Goal: Information Seeking & Learning: Learn about a topic

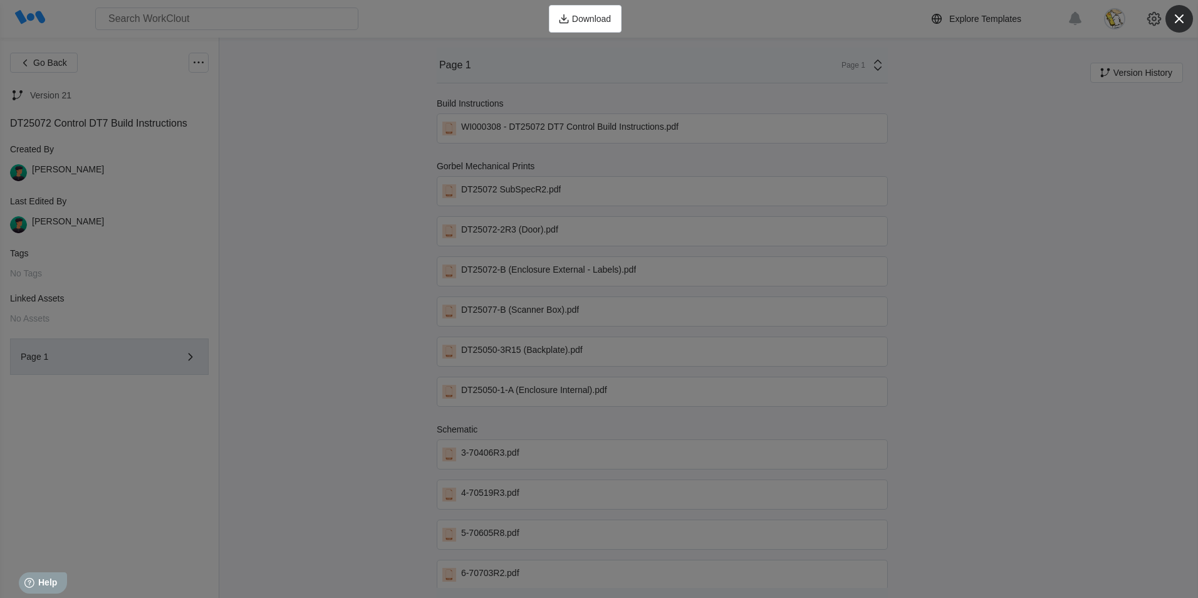
click at [1180, 16] on icon "button" at bounding box center [1180, 19] width 18 height 18
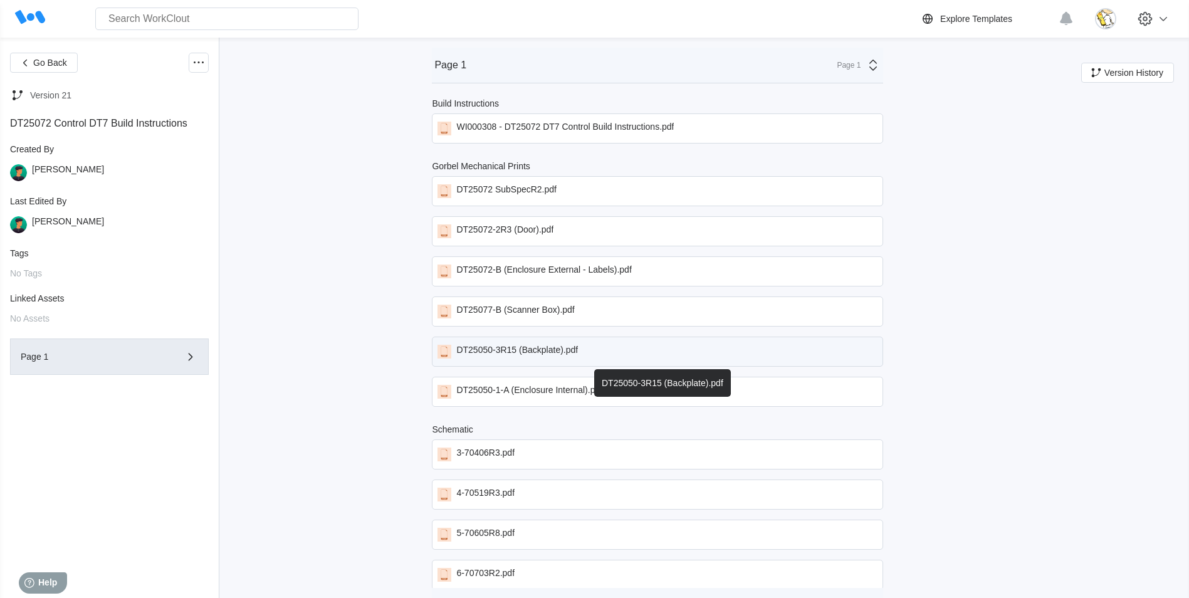
click at [556, 349] on div "DT25050-3R15 (Backplate).pdf" at bounding box center [517, 352] width 122 height 14
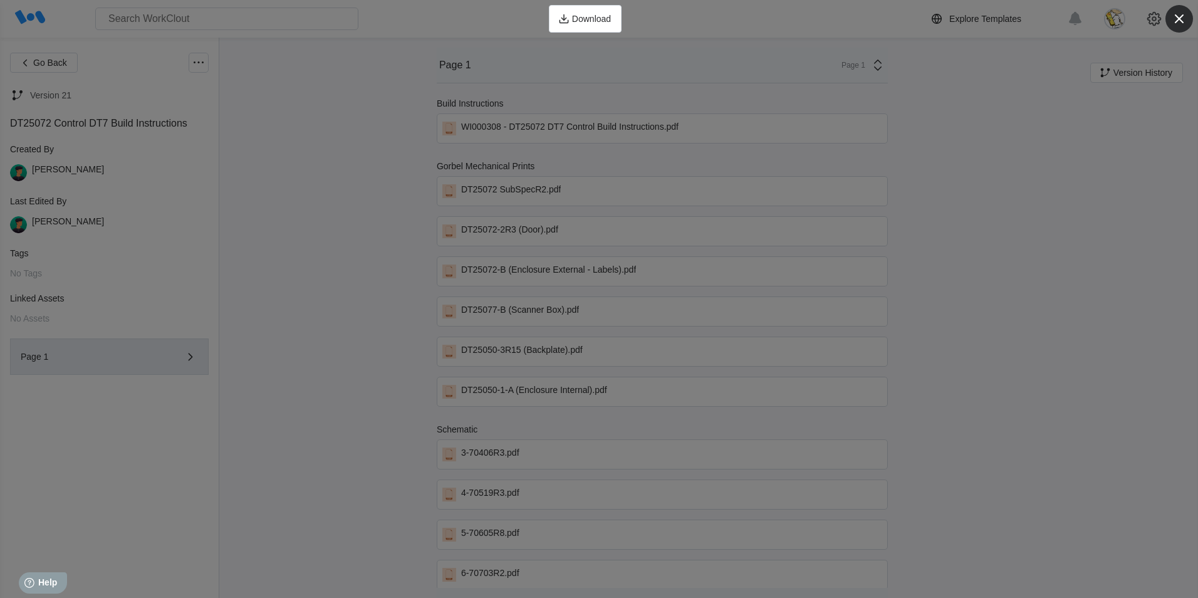
click at [1180, 18] on icon "button" at bounding box center [1179, 18] width 9 height 9
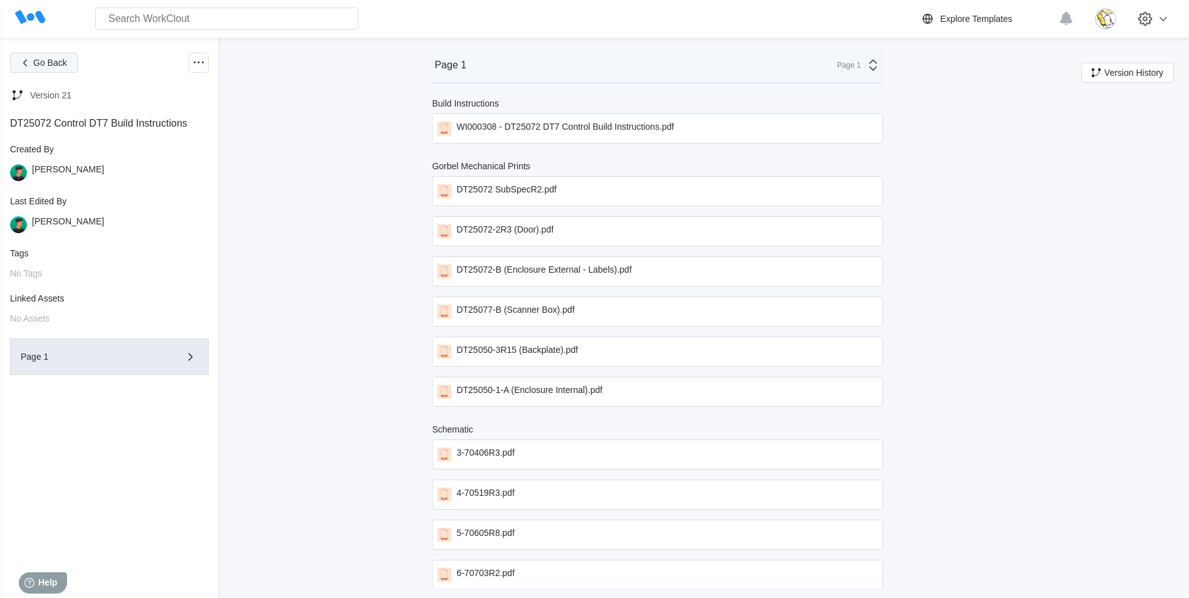
click at [16, 64] on button "Go Back" at bounding box center [44, 63] width 68 height 20
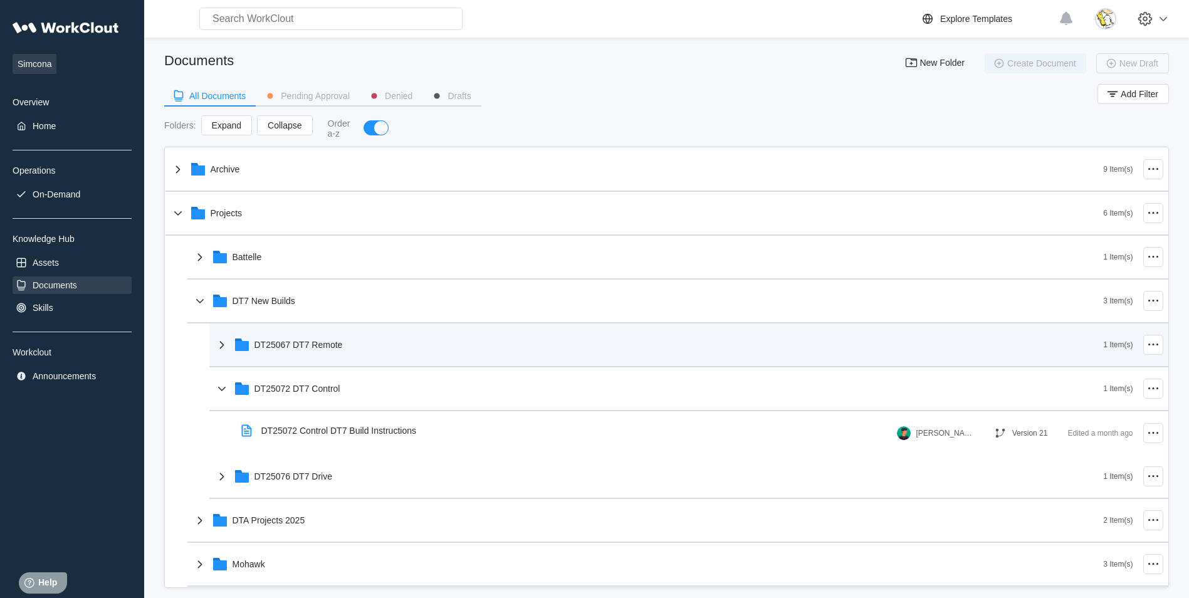
click at [335, 353] on div "DT25067 DT7 Remote" at bounding box center [658, 344] width 889 height 33
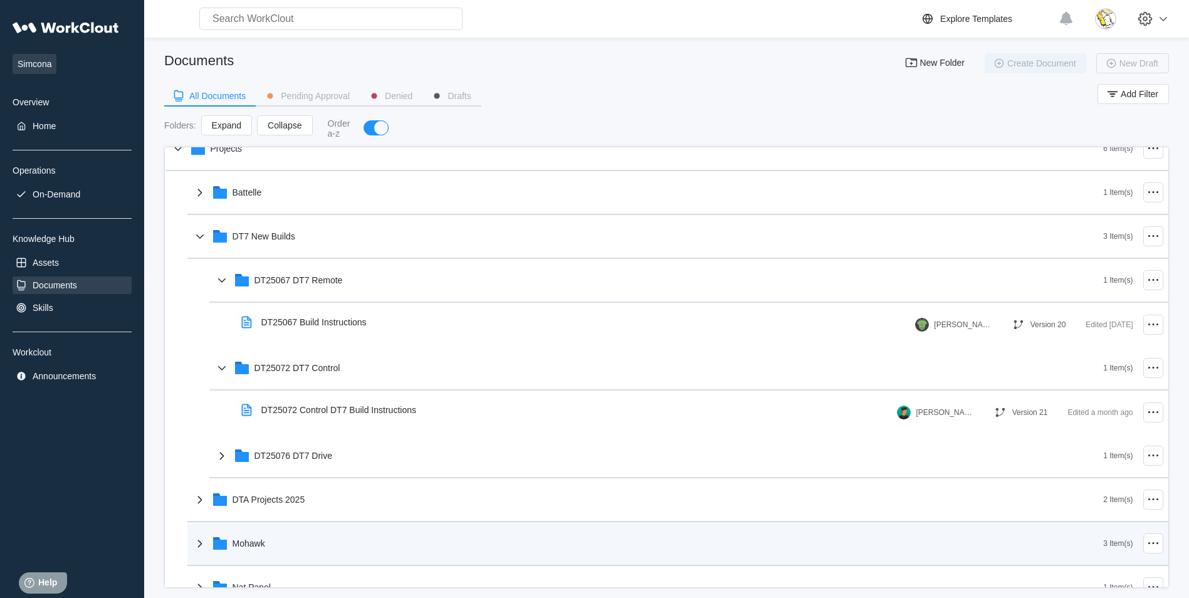
scroll to position [125, 0]
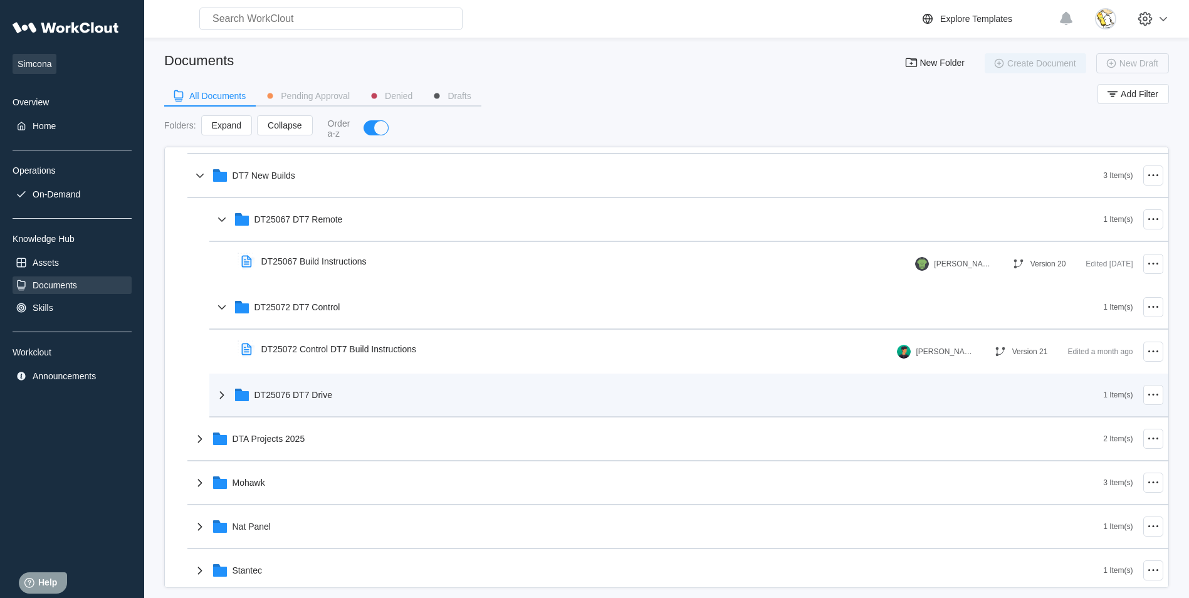
click at [323, 403] on div "DT25076 DT7 Drive" at bounding box center [658, 395] width 889 height 33
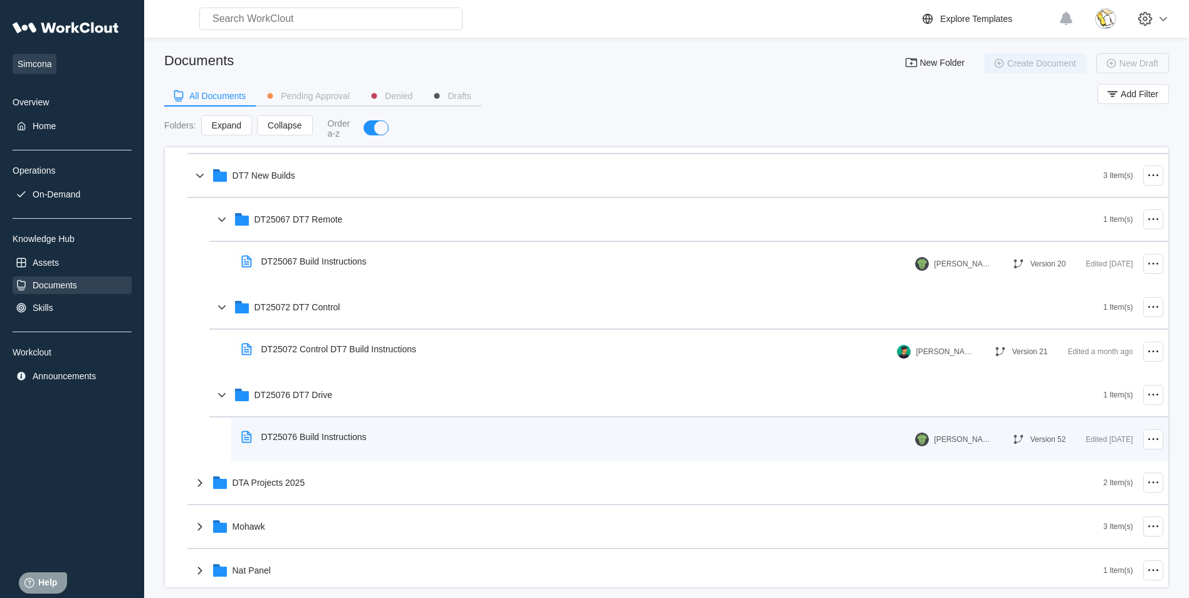
click at [326, 429] on div "DT25076 Build Instructions" at bounding box center [306, 436] width 140 height 29
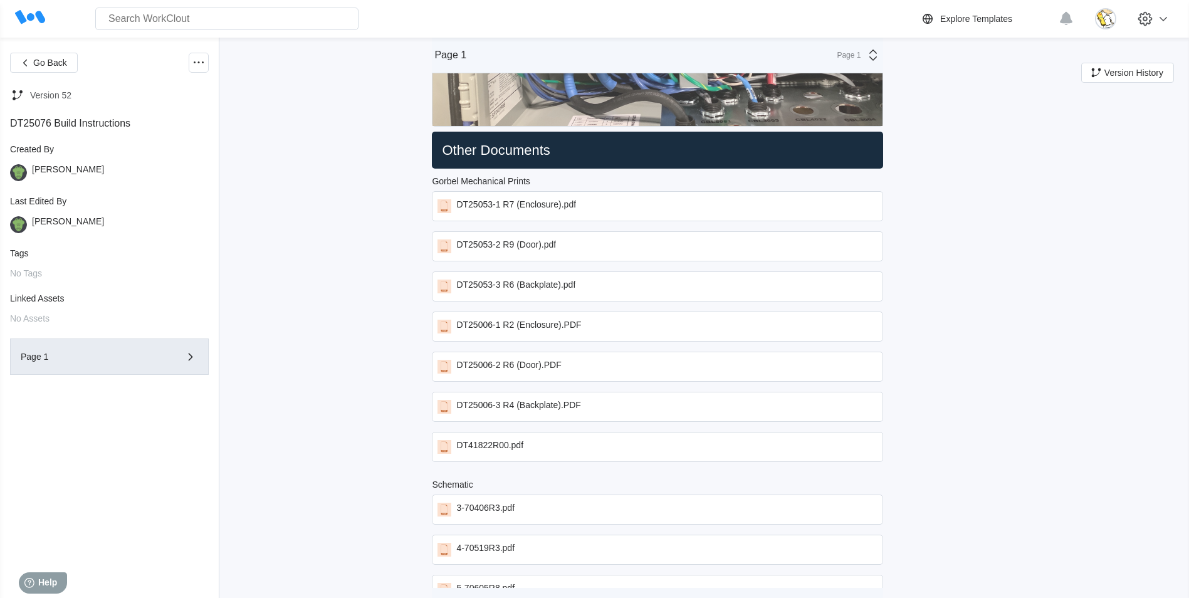
scroll to position [3385, 0]
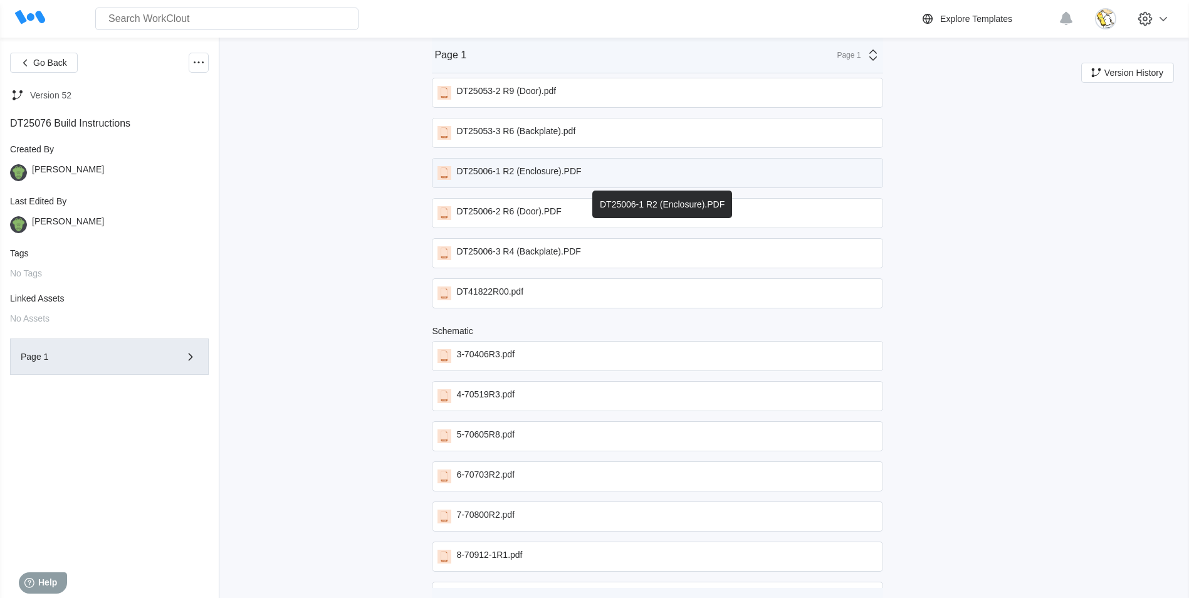
click at [552, 169] on div "DT25006-1 R2 (Enclosure).PDF" at bounding box center [518, 173] width 125 height 14
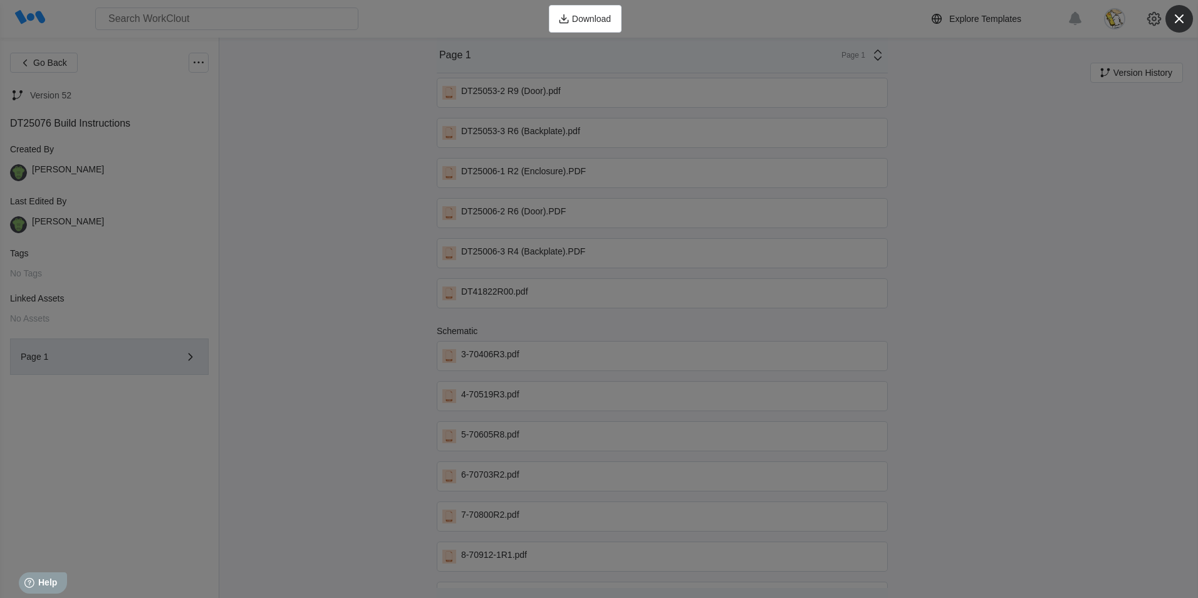
click at [1177, 14] on icon "button" at bounding box center [1180, 19] width 18 height 18
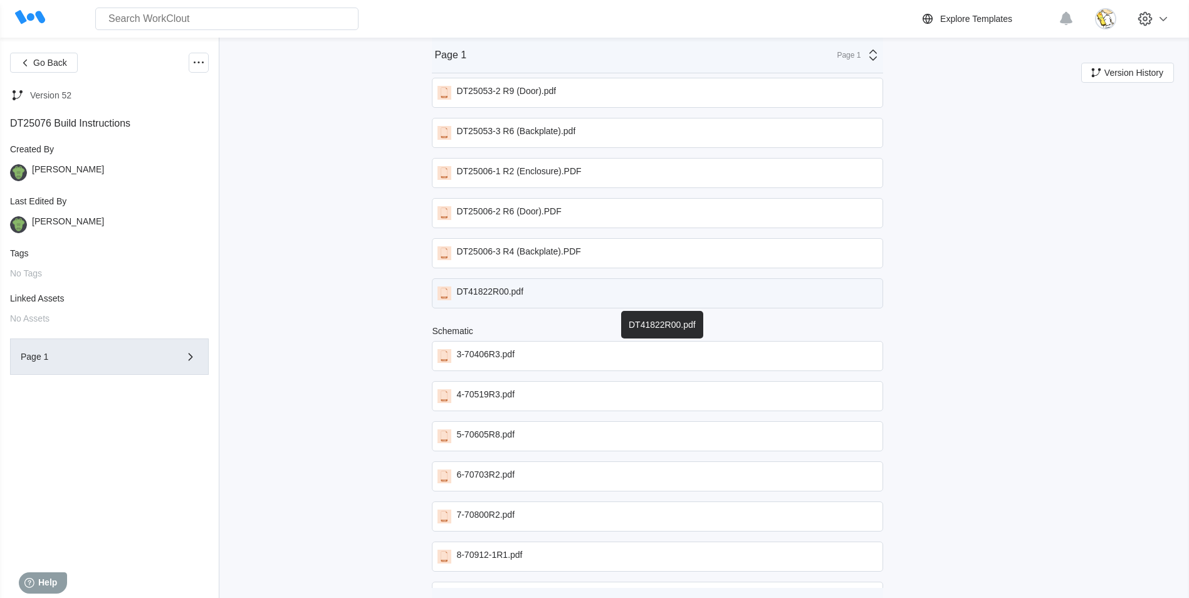
click at [577, 293] on div "DT41822R00.pdf" at bounding box center [657, 293] width 451 height 30
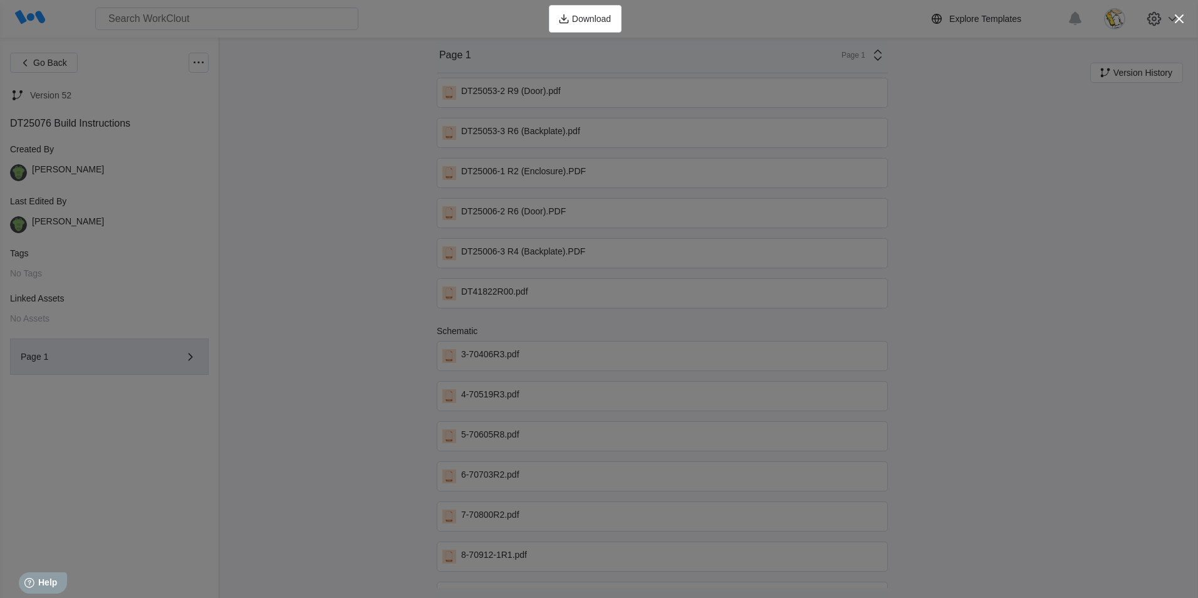
drag, startPoint x: 1172, startPoint y: 18, endPoint x: 1124, endPoint y: 50, distance: 57.7
click at [1171, 18] on icon "button" at bounding box center [1180, 19] width 18 height 18
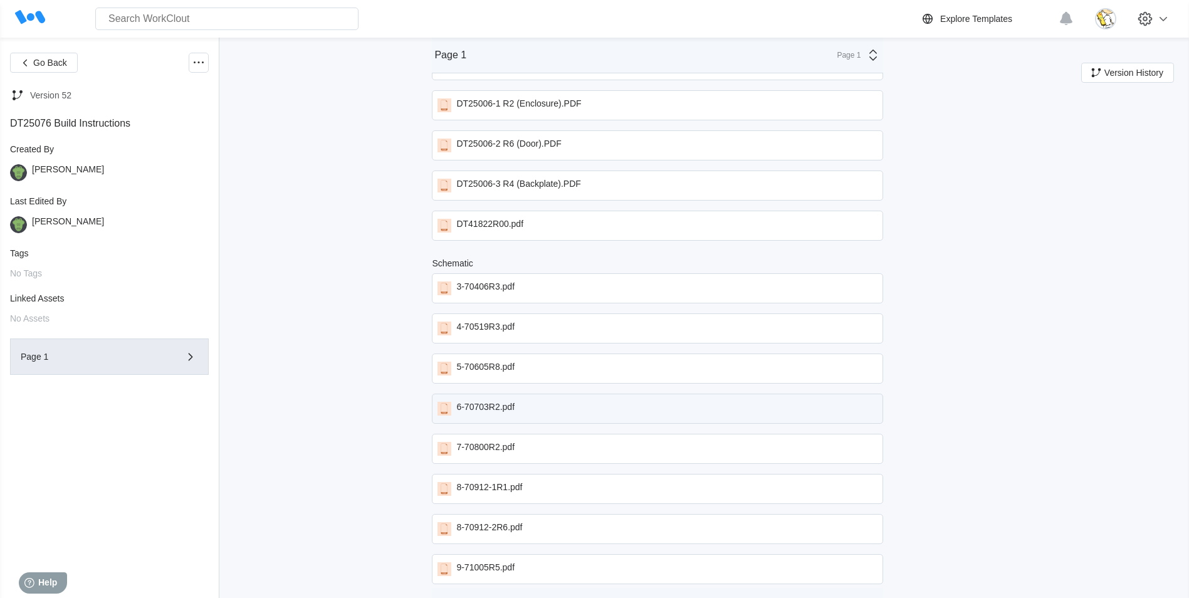
scroll to position [3300, 0]
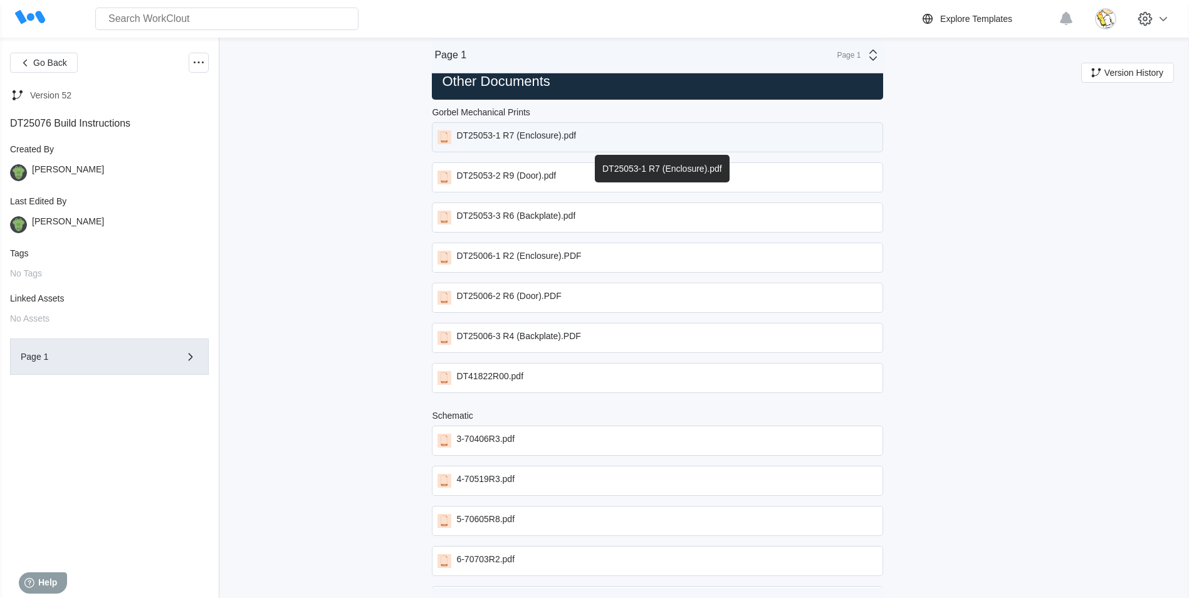
click at [582, 139] on div "DT25053-1 R7 (Enclosure).pdf" at bounding box center [657, 137] width 451 height 30
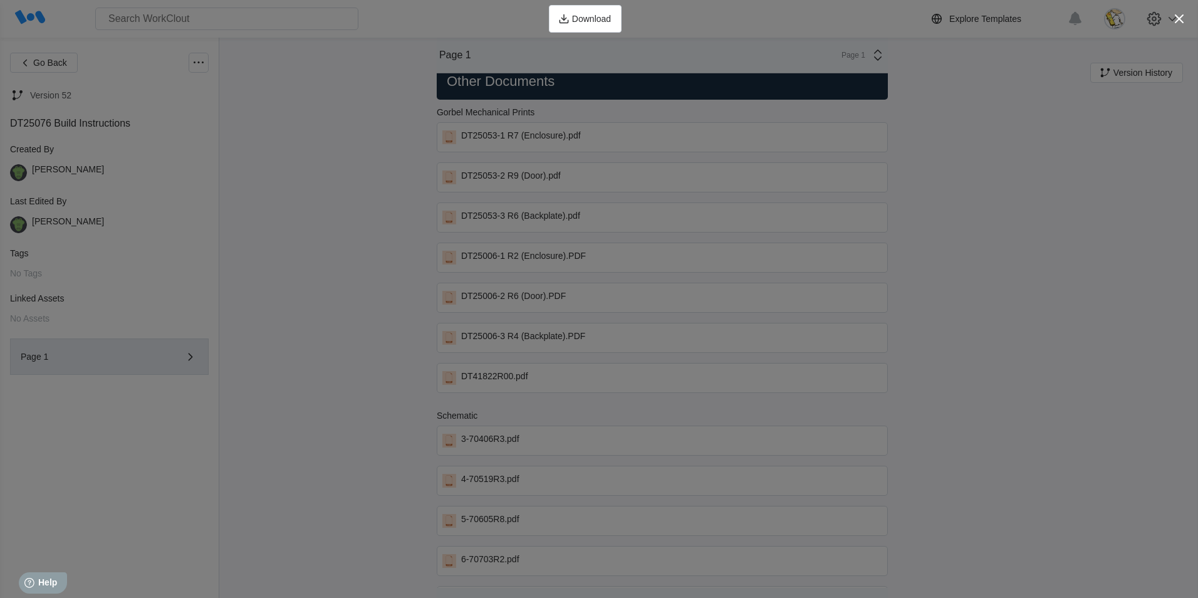
drag, startPoint x: 1182, startPoint y: 18, endPoint x: 1140, endPoint y: 33, distance: 44.6
click at [1182, 19] on icon "button" at bounding box center [1180, 19] width 18 height 18
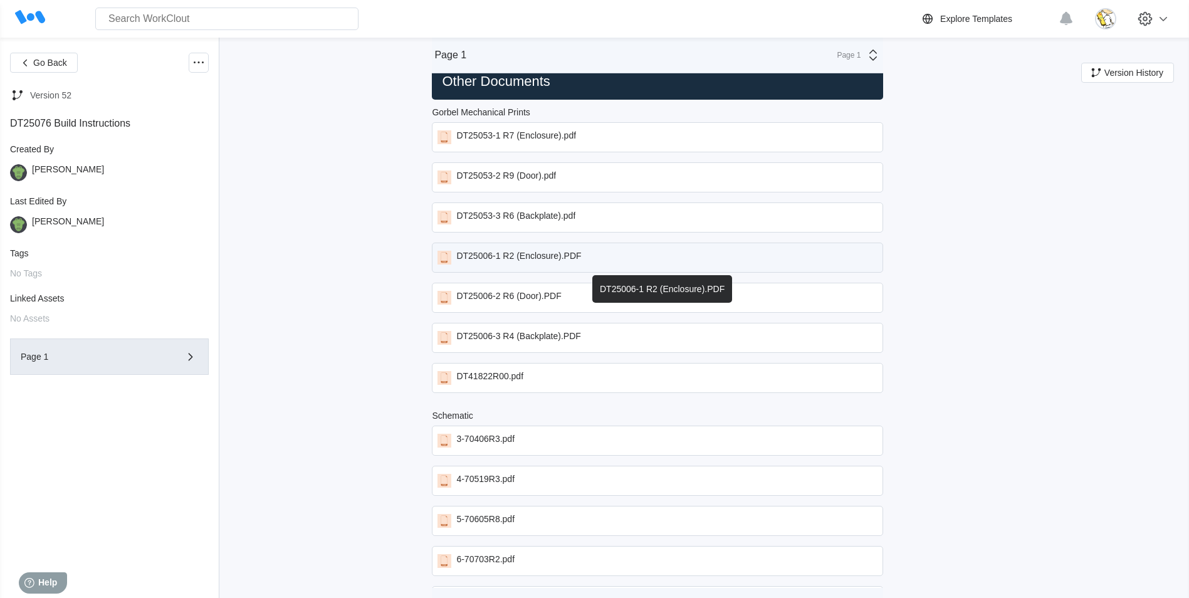
click at [581, 262] on div "DT25006-1 R2 (Enclosure).PDF" at bounding box center [518, 258] width 125 height 14
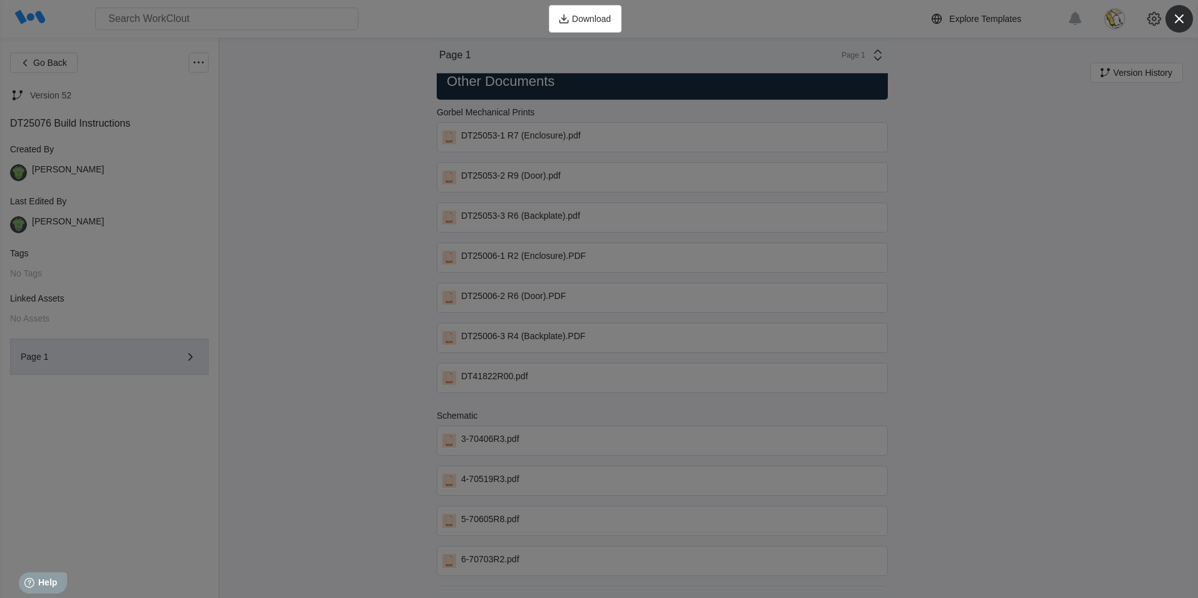
click at [1175, 17] on icon "button" at bounding box center [1180, 19] width 18 height 18
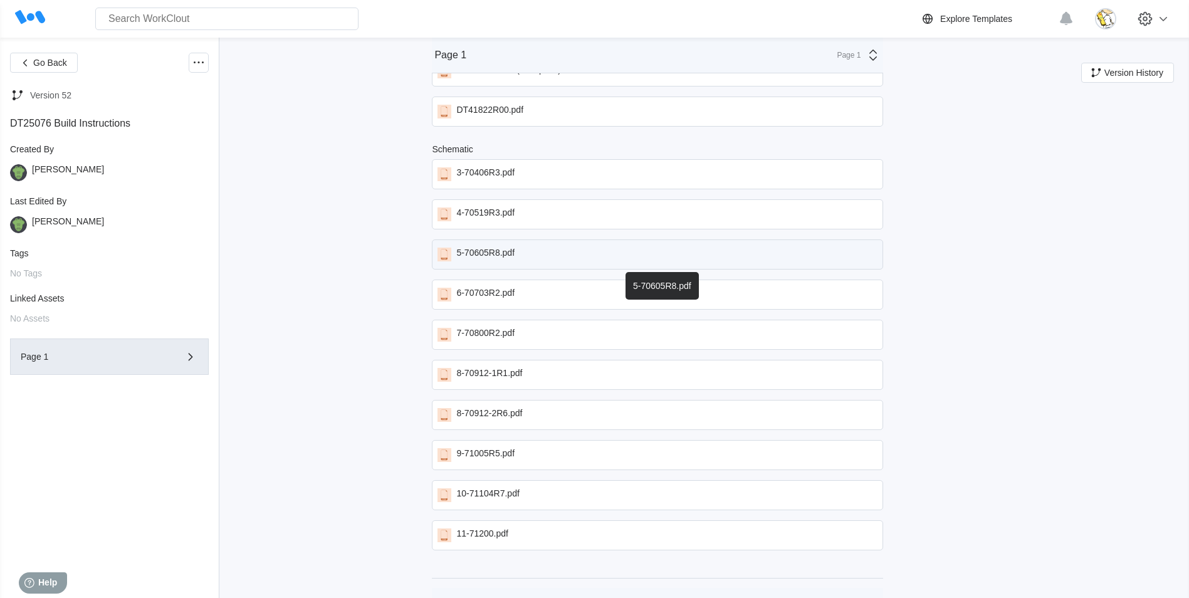
scroll to position [3614, 0]
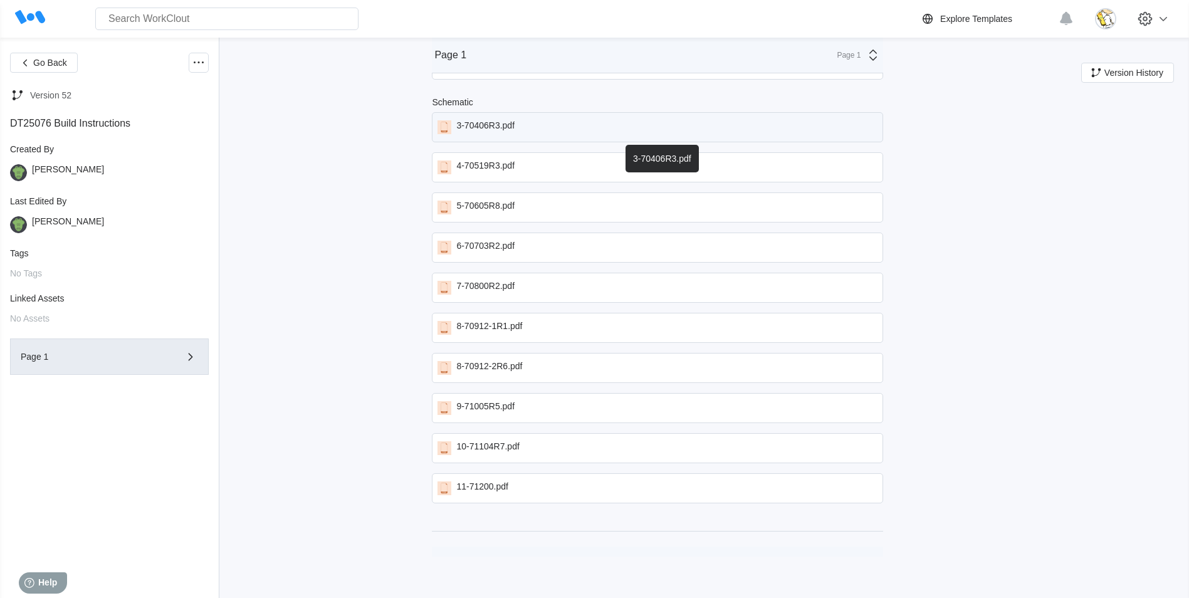
click at [542, 121] on div "3-70406R3.pdf" at bounding box center [657, 127] width 451 height 30
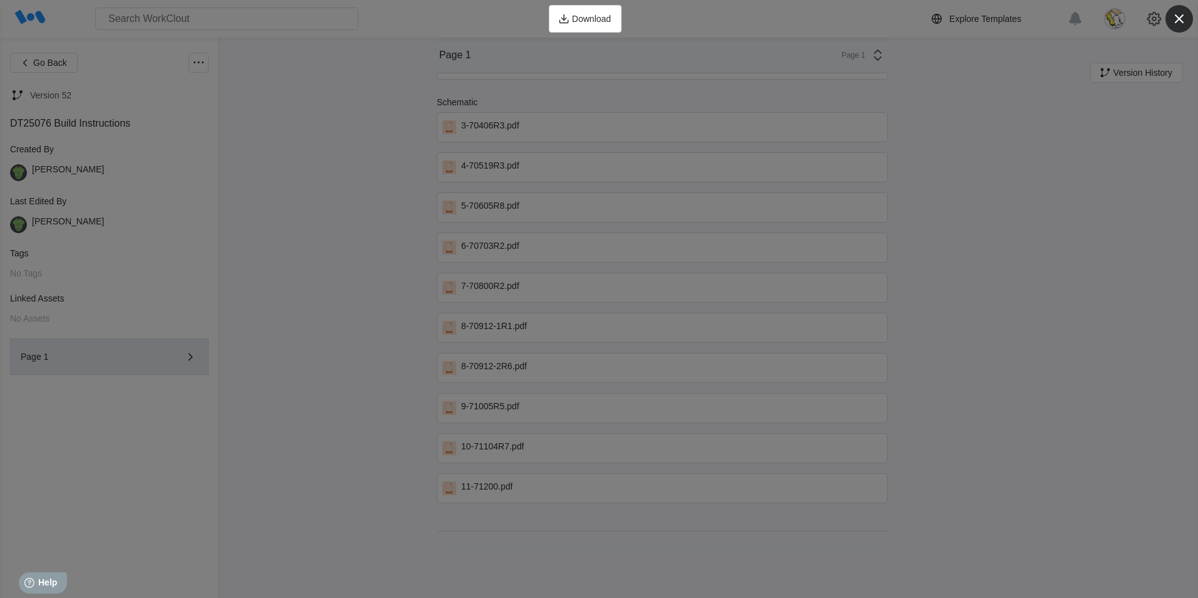
click at [1179, 16] on icon "button" at bounding box center [1180, 19] width 18 height 18
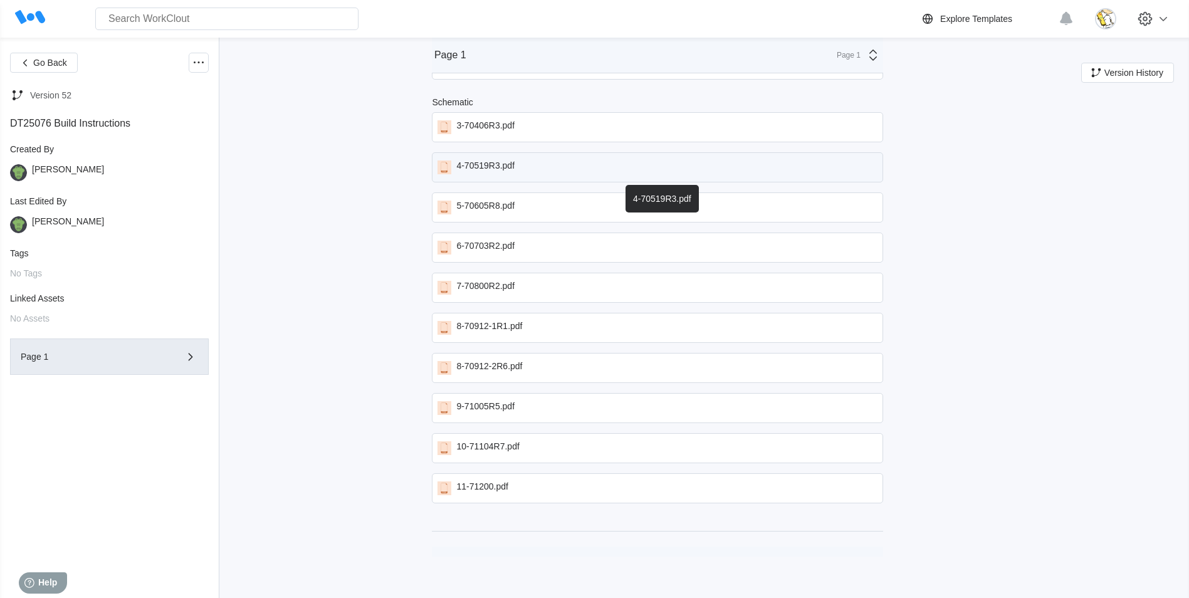
click at [589, 160] on div "4-70519R3.pdf" at bounding box center [657, 167] width 451 height 30
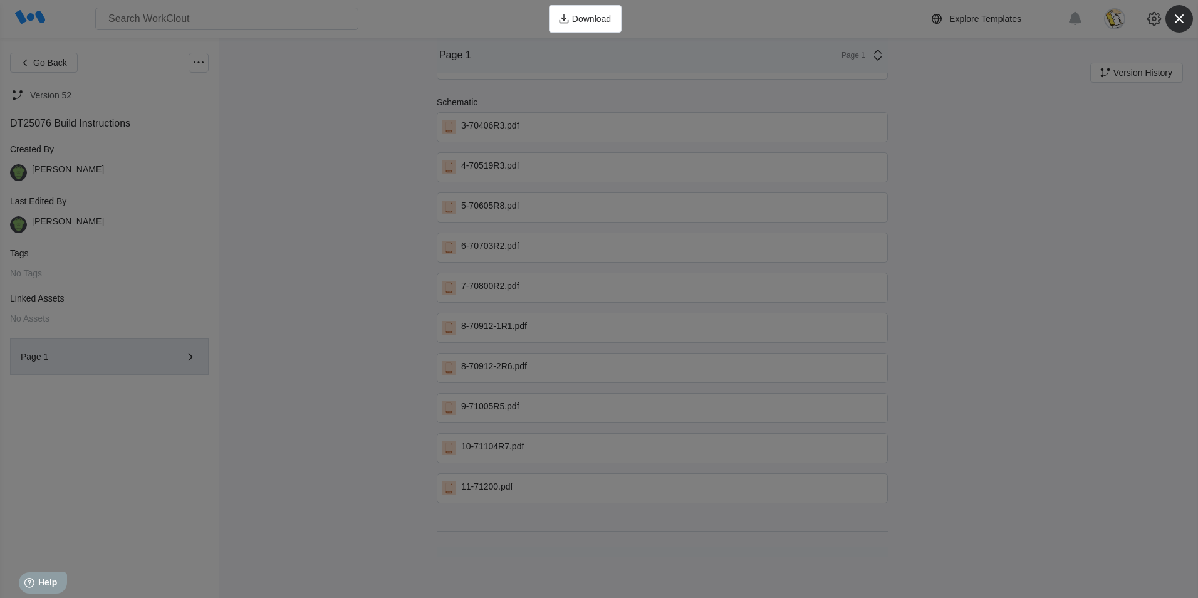
click at [1176, 18] on icon "button" at bounding box center [1180, 19] width 18 height 18
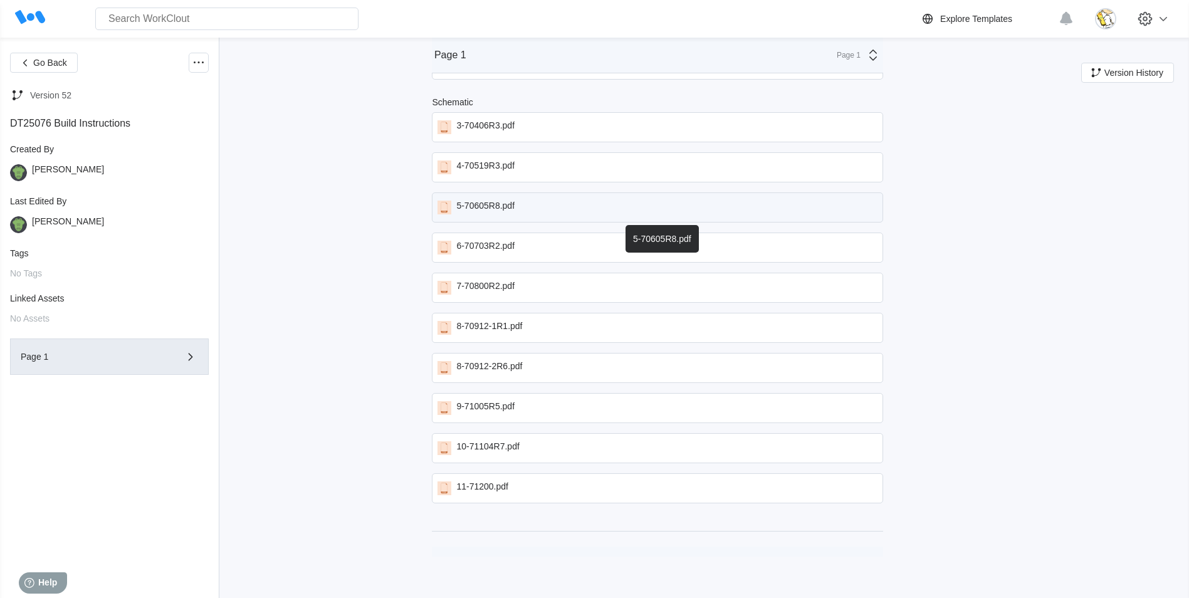
click at [566, 195] on div "5-70605R8.pdf" at bounding box center [657, 207] width 451 height 30
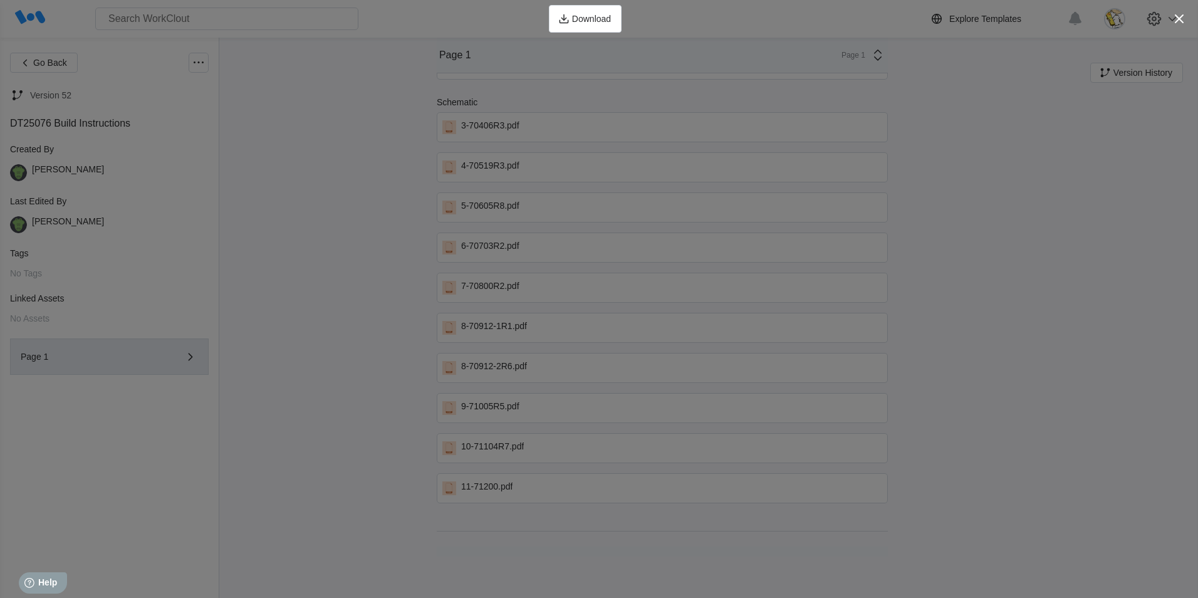
click at [1177, 21] on icon "button" at bounding box center [1179, 18] width 9 height 9
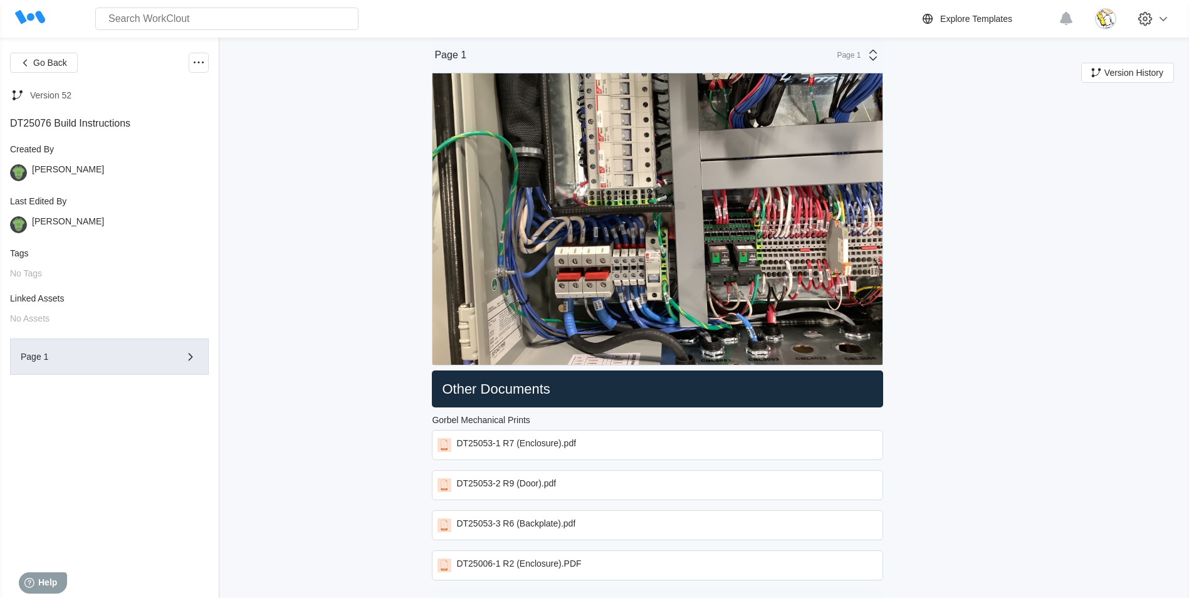
scroll to position [2987, 0]
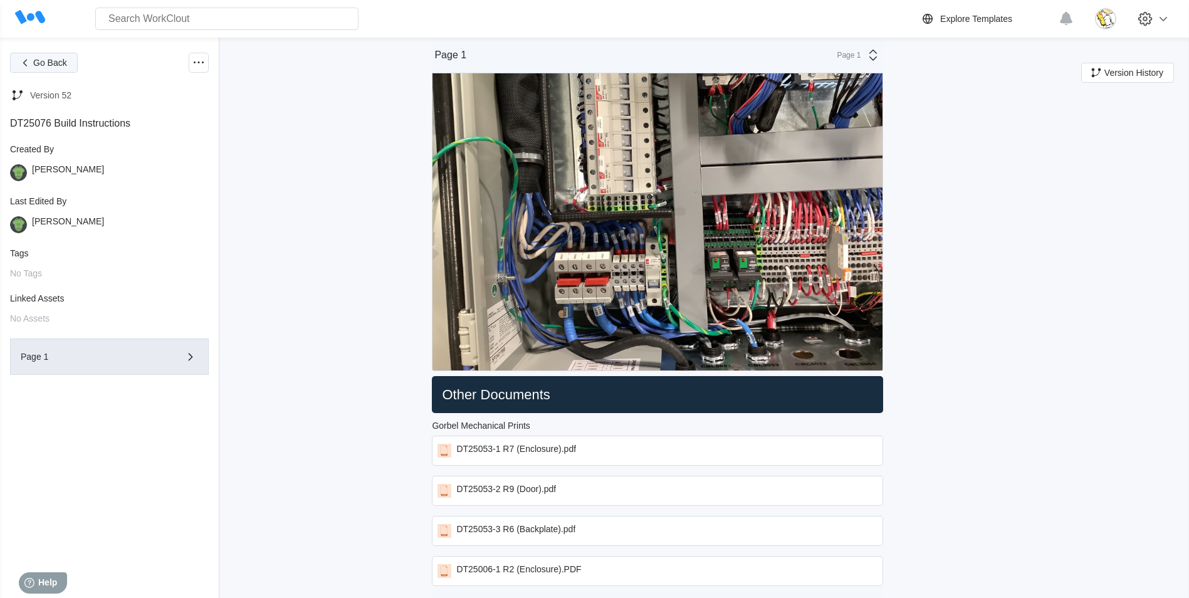
click at [55, 65] on span "Go Back" at bounding box center [50, 62] width 34 height 9
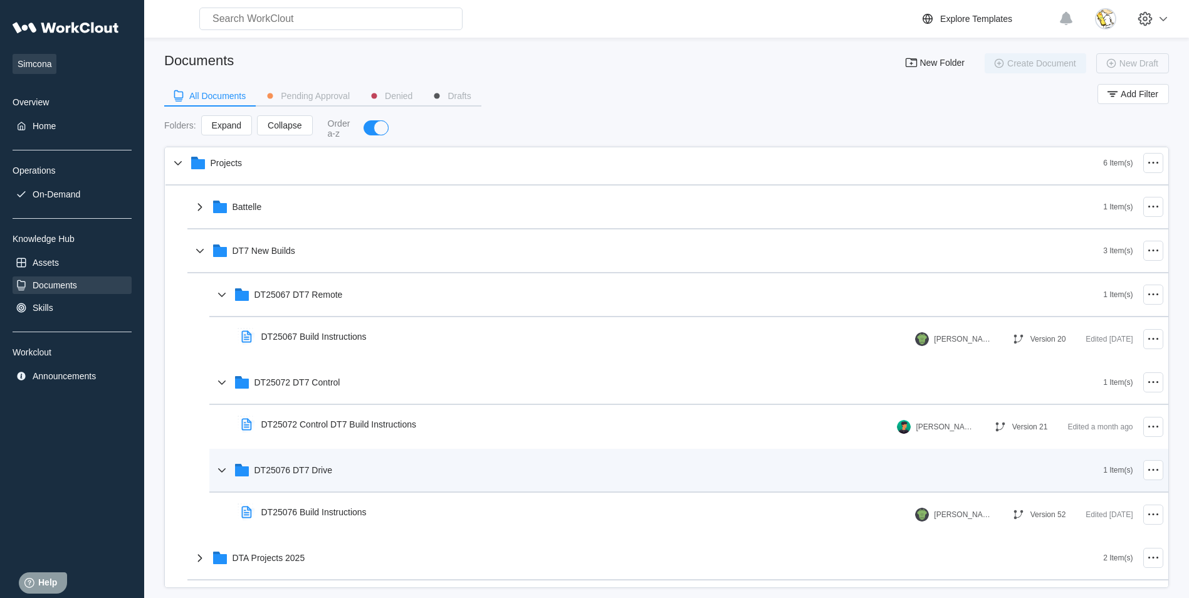
scroll to position [125, 0]
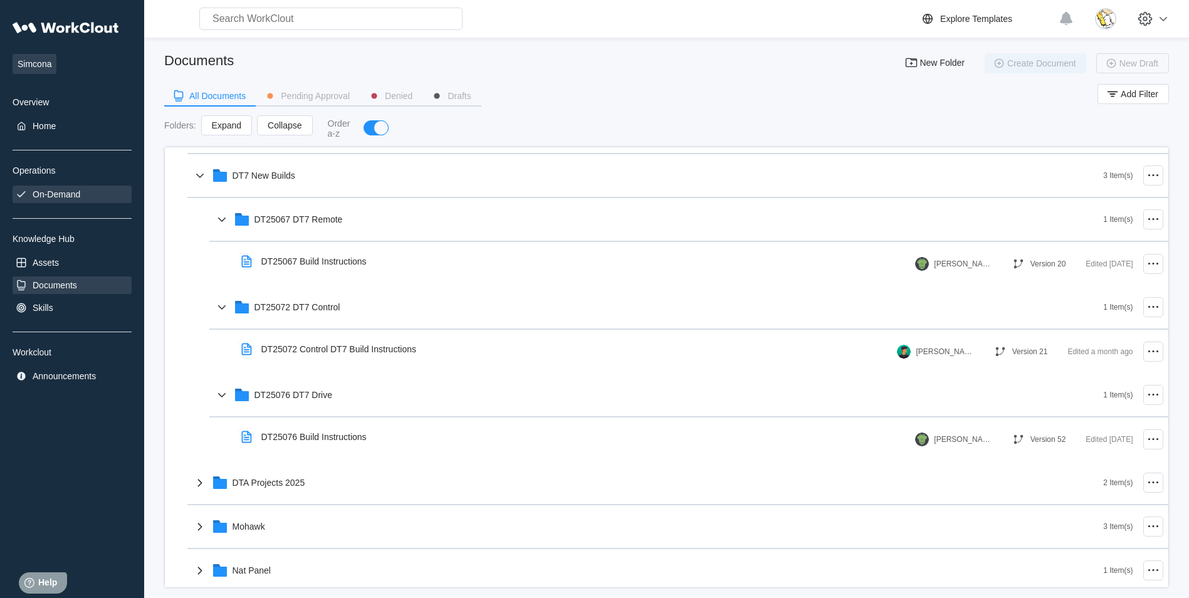
click at [70, 193] on div "On-Demand" at bounding box center [57, 194] width 48 height 10
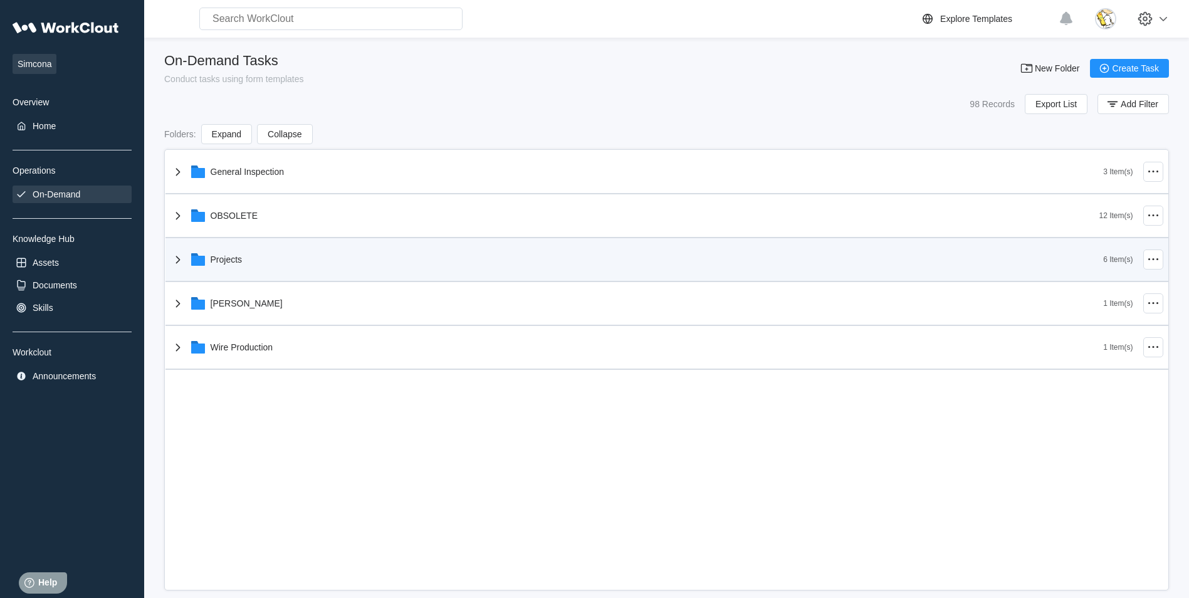
click at [241, 266] on div "Projects" at bounding box center [636, 259] width 933 height 33
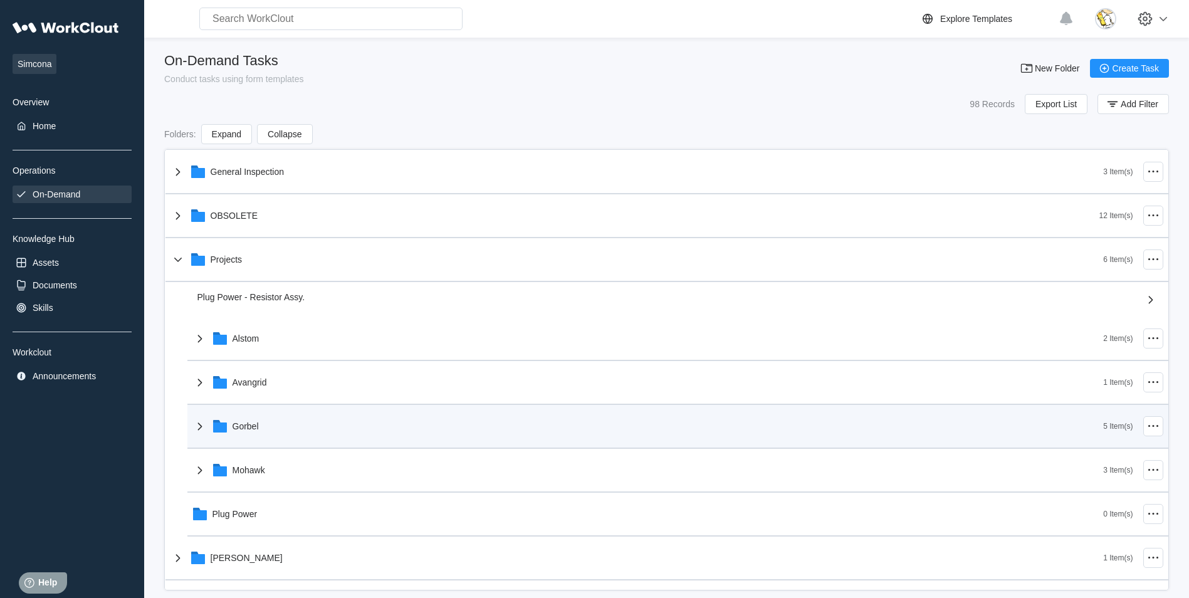
click at [273, 415] on div "Gorbel" at bounding box center [647, 426] width 911 height 33
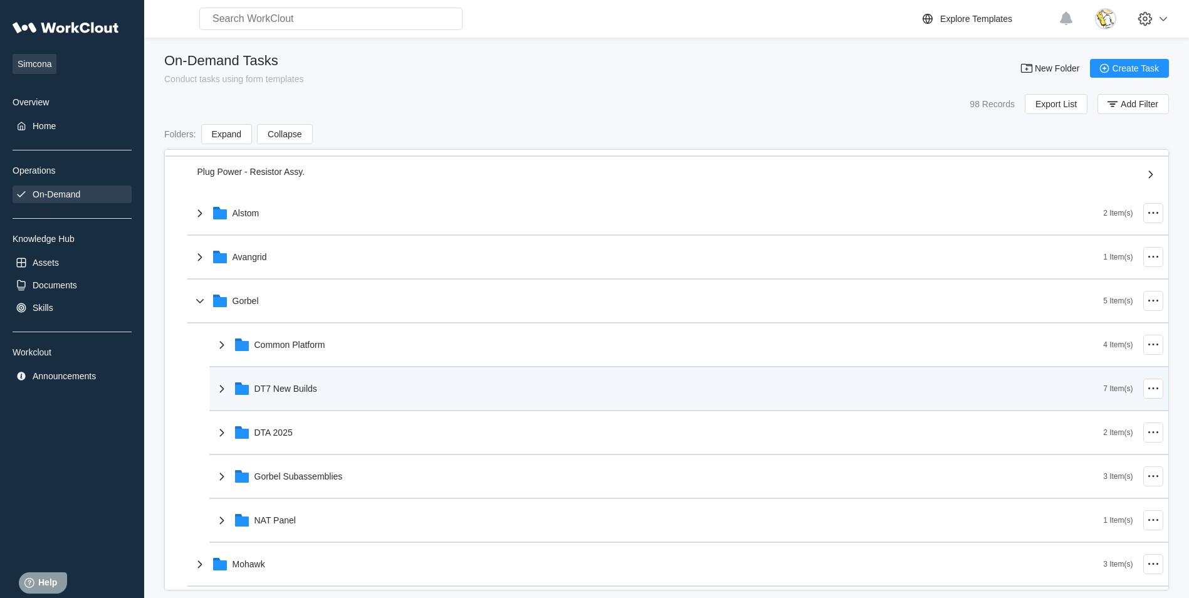
scroll to position [251, 0]
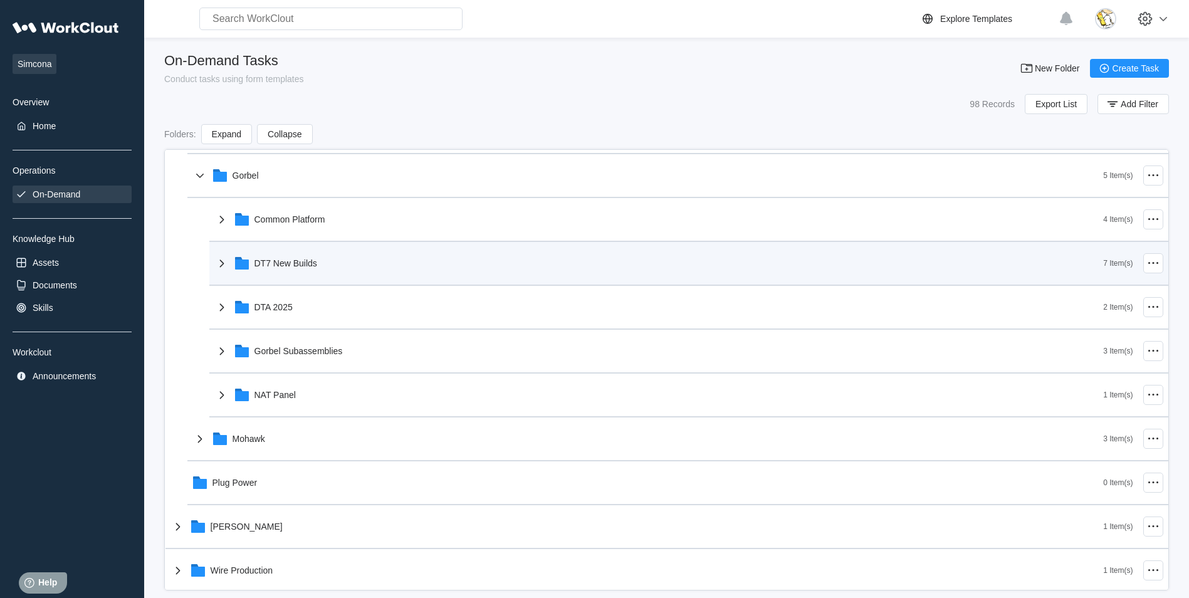
click at [290, 268] on div "DT7 New Builds" at bounding box center [285, 263] width 63 height 10
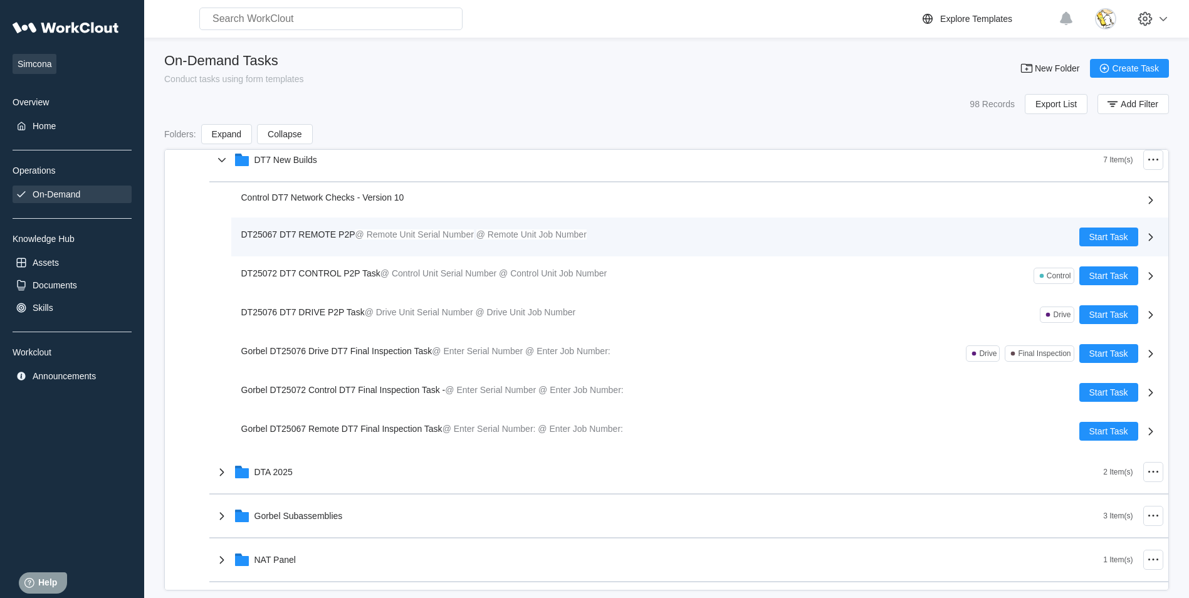
scroll to position [376, 0]
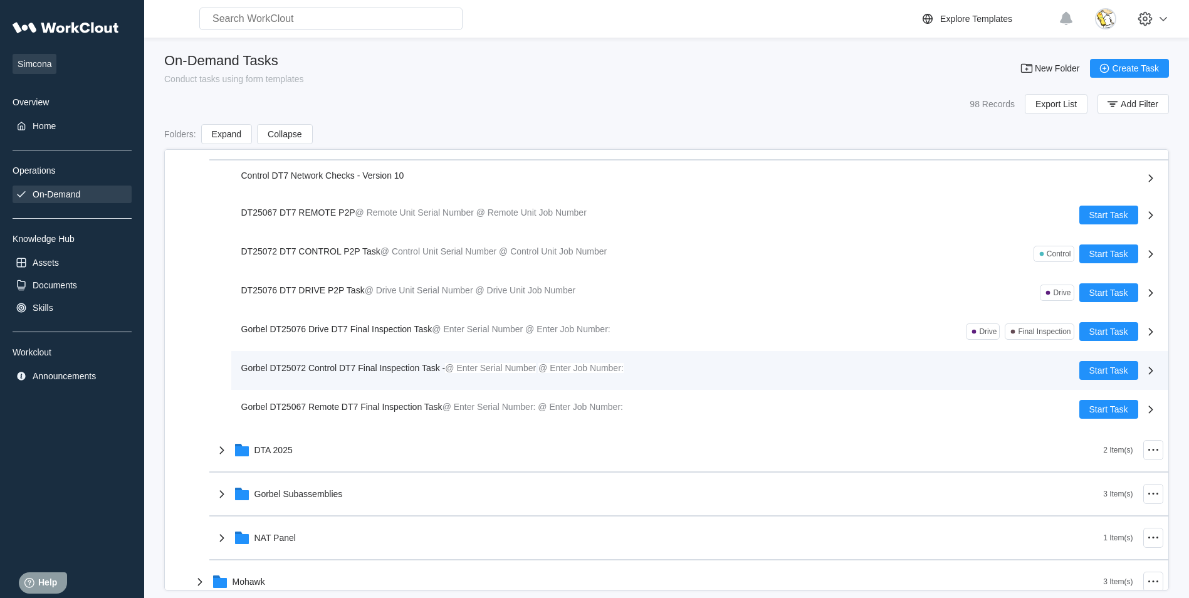
click at [367, 367] on span "Gorbel DT25072 Control DT7 Final Inspection Task -" at bounding box center [343, 368] width 204 height 10
click at [367, 369] on span "Gorbel DT25072 Control DT7 Final Inspection Task -" at bounding box center [343, 368] width 204 height 10
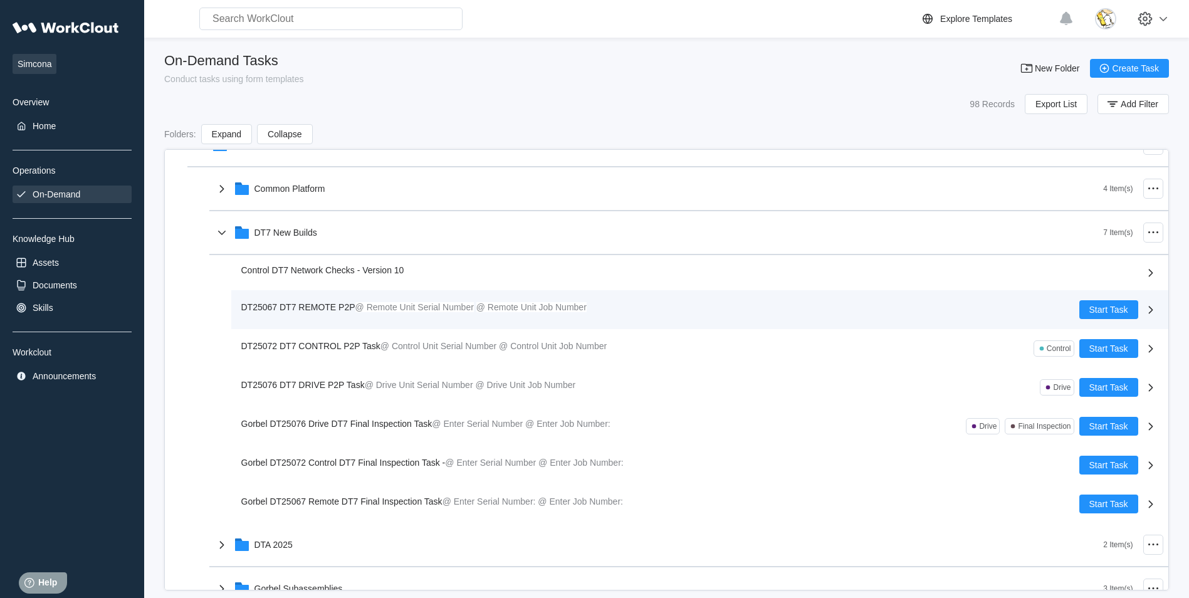
scroll to position [271, 0]
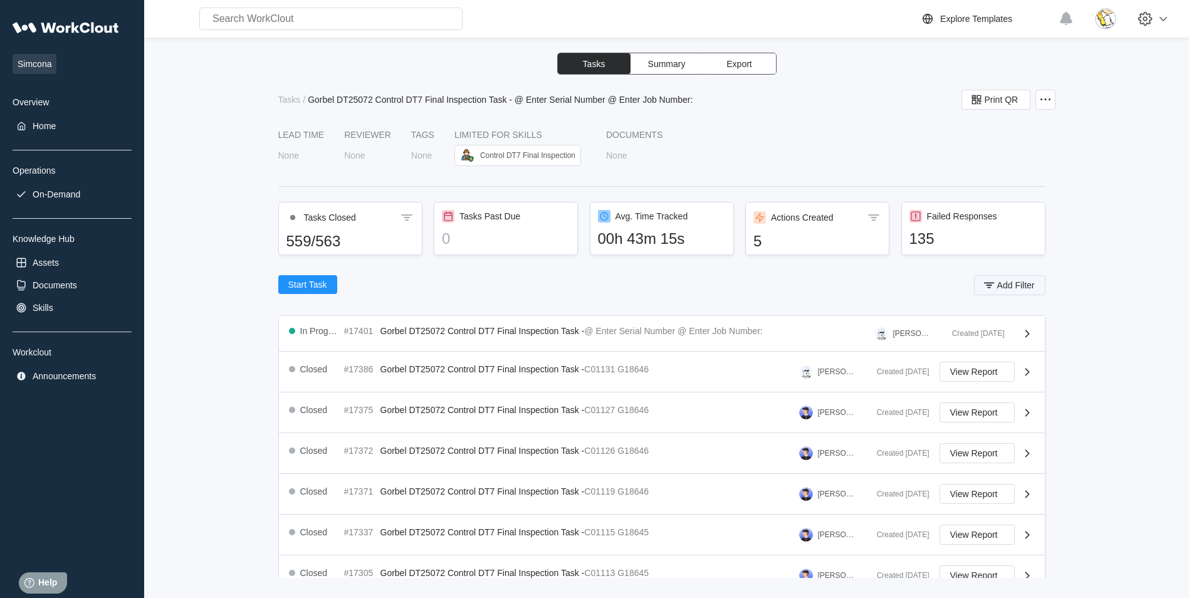
click at [1013, 287] on span "Add Filter" at bounding box center [1016, 285] width 38 height 9
click at [734, 331] on icon at bounding box center [730, 335] width 14 height 14
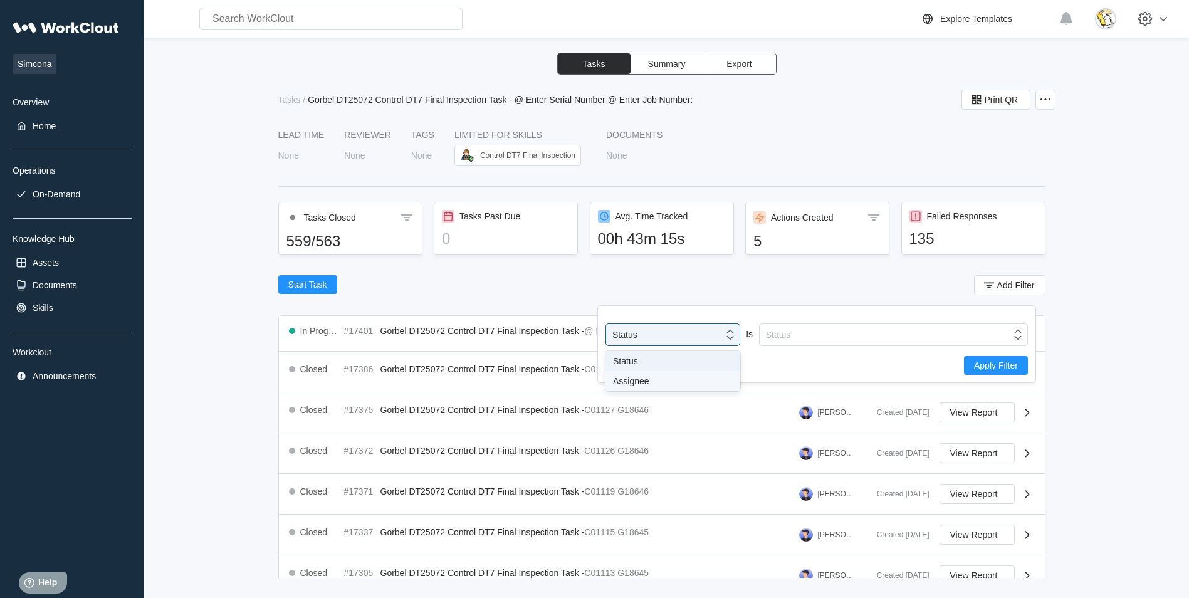
click at [667, 377] on div "Assignee" at bounding box center [673, 381] width 120 height 10
click at [809, 325] on div "Assignee" at bounding box center [893, 334] width 269 height 23
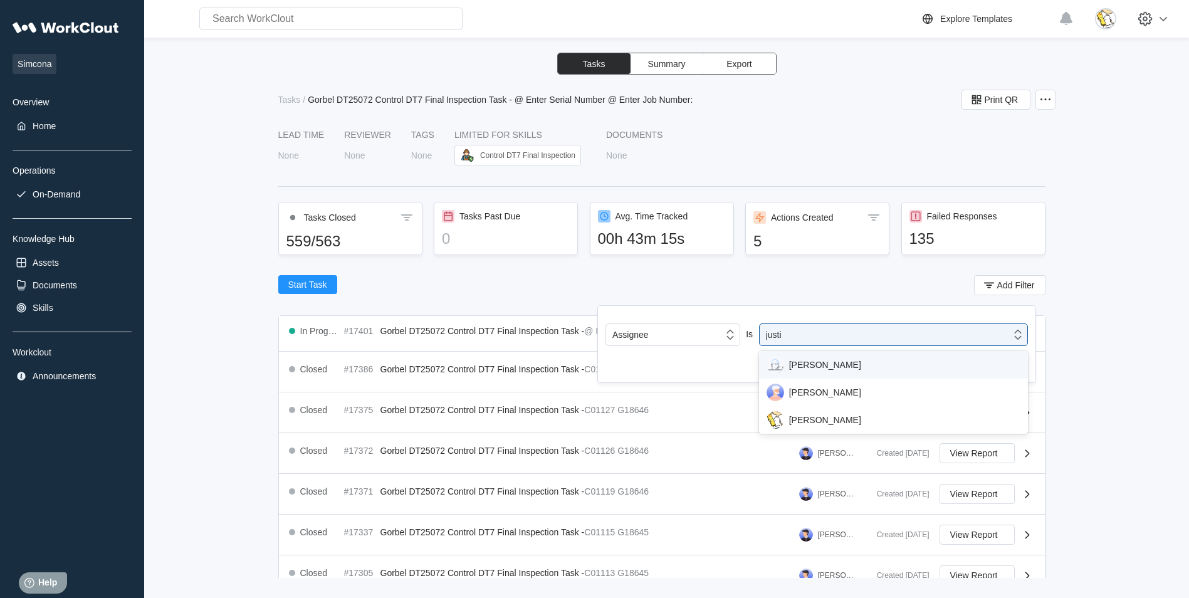
type input "justin"
click at [828, 361] on div "Justin Blake" at bounding box center [894, 365] width 254 height 18
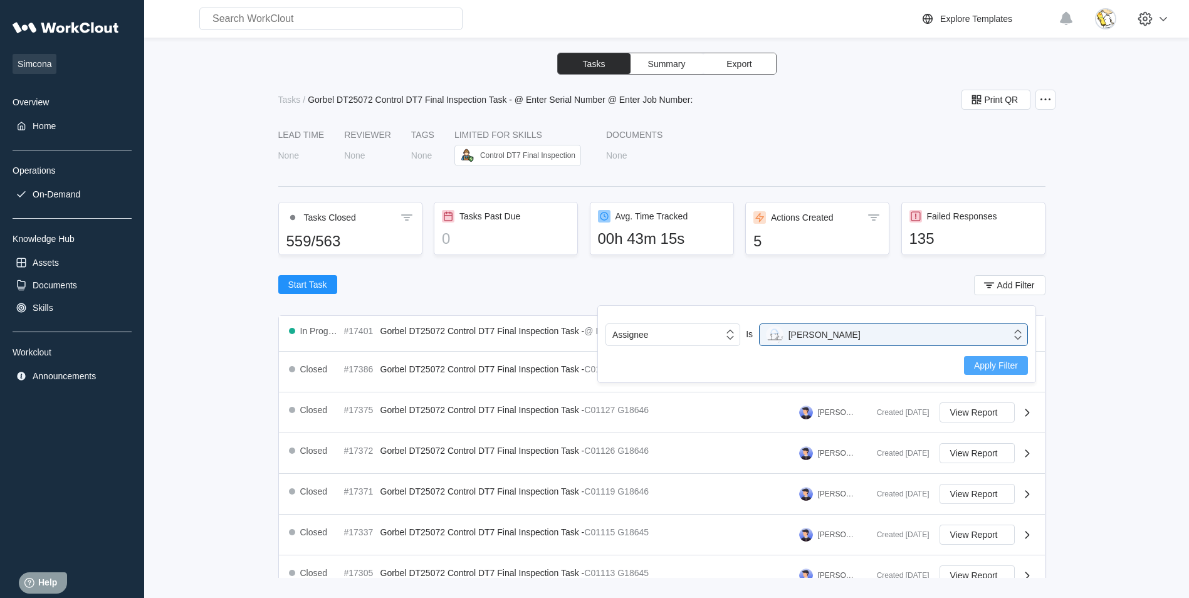
click at [1005, 365] on span "Apply Filter" at bounding box center [996, 365] width 44 height 9
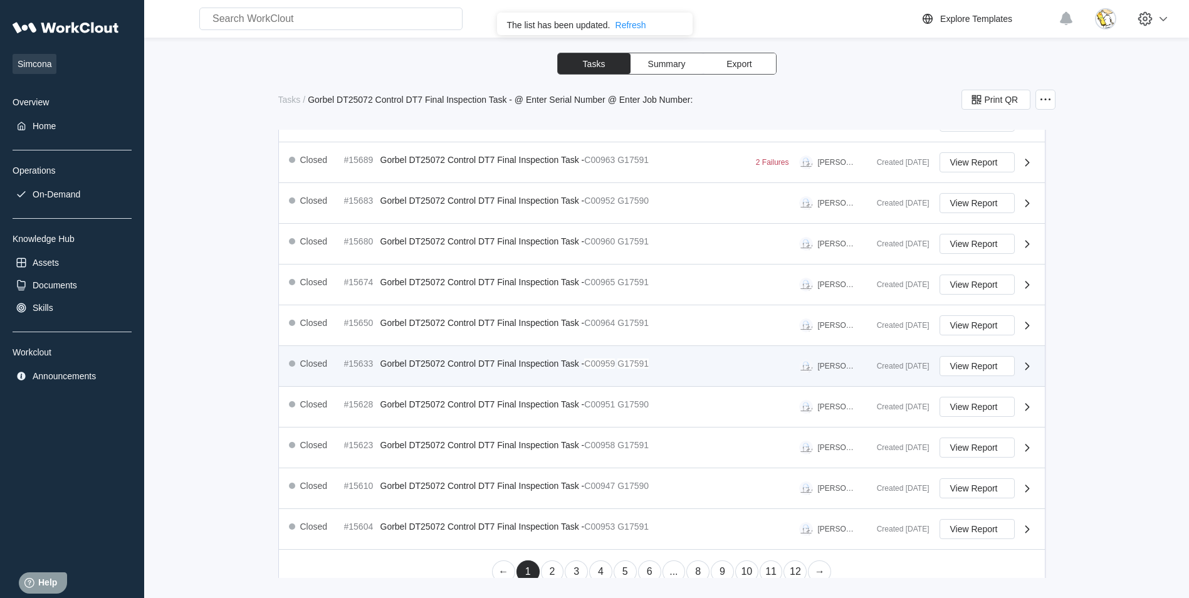
scroll to position [411, 0]
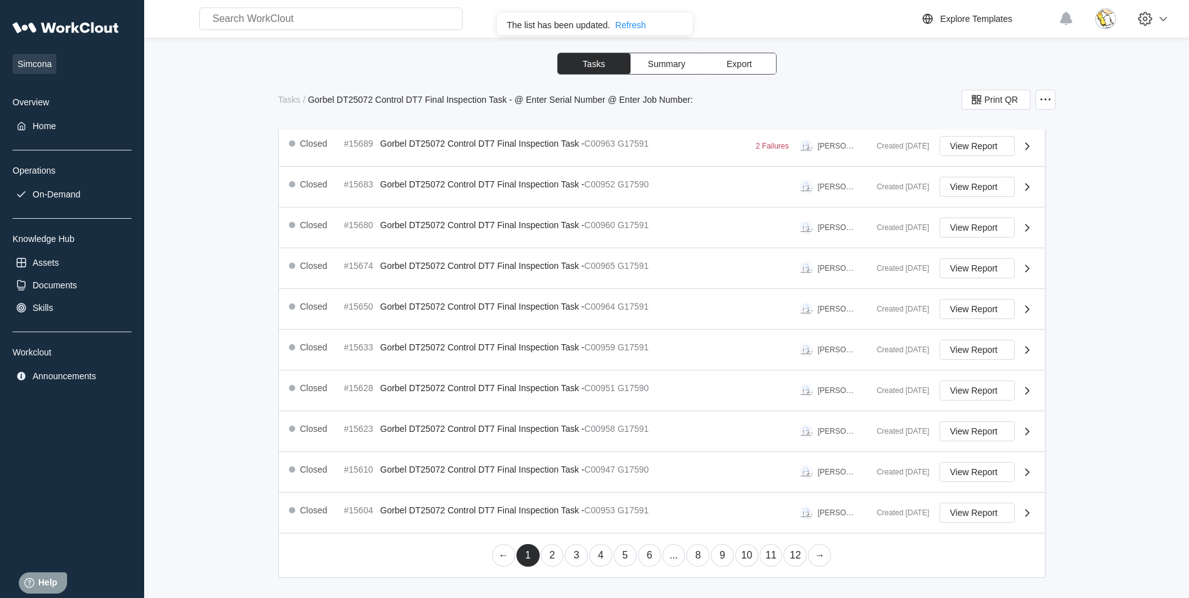
click at [549, 555] on link "2" at bounding box center [552, 555] width 23 height 23
click at [574, 560] on link "3" at bounding box center [576, 555] width 23 height 23
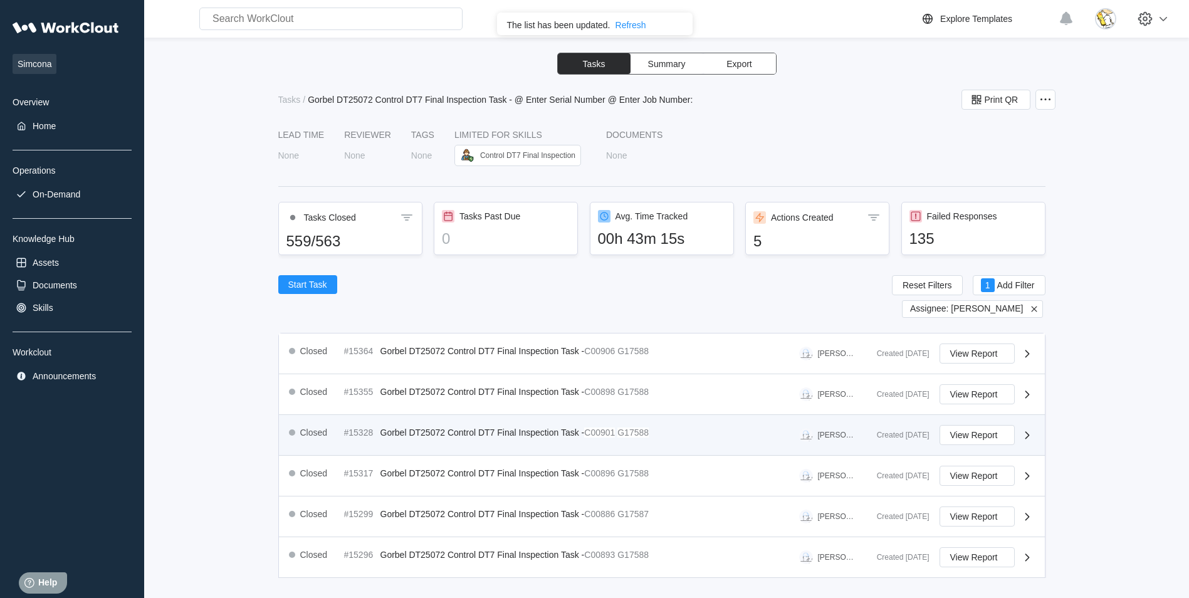
click at [641, 439] on div "Closed #15328 Gorbel DT25072 Control DT7 Final Inspection Task - C00901 G17588" at bounding box center [471, 432] width 365 height 15
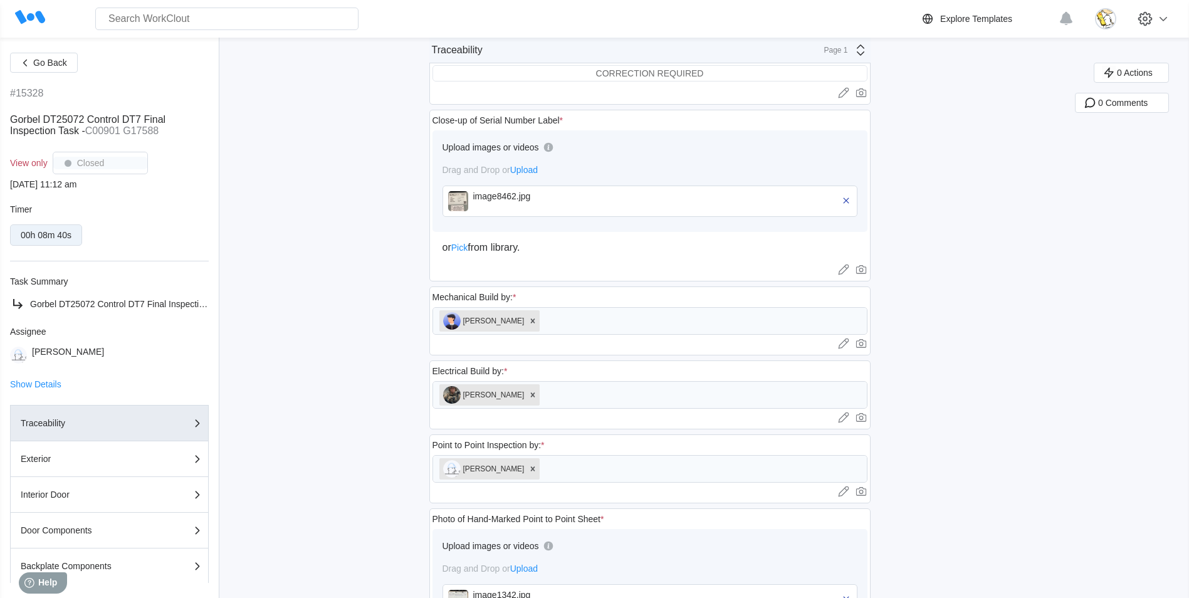
scroll to position [439, 0]
click at [524, 194] on div "image8462.jpg" at bounding box center [545, 194] width 144 height 10
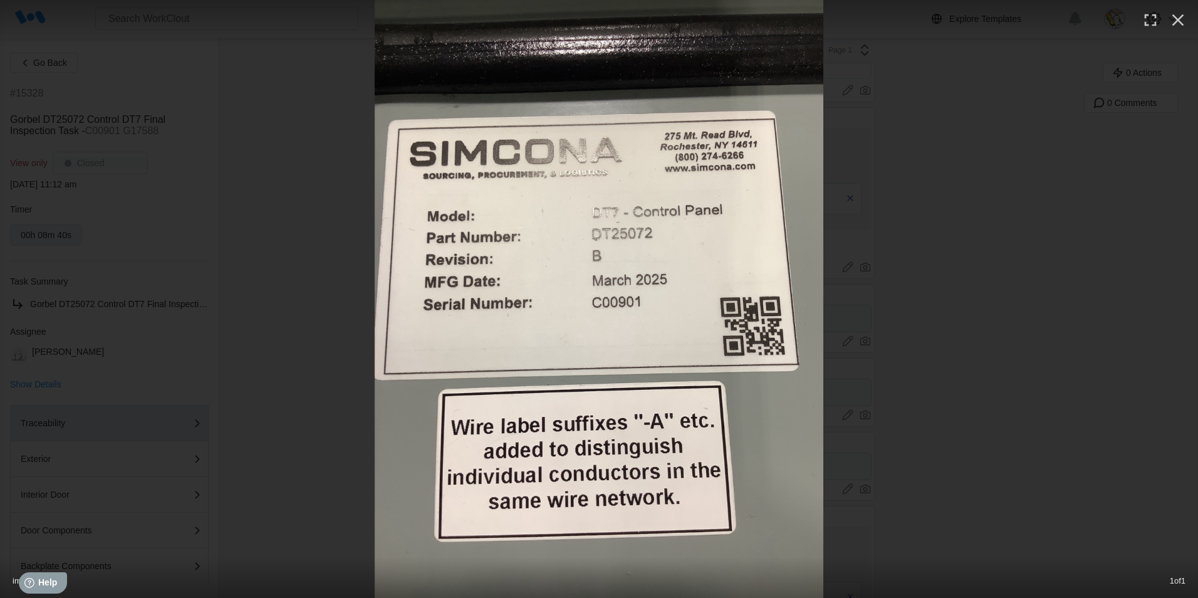
click at [1075, 171] on div at bounding box center [599, 299] width 1198 height 598
click at [1175, 20] on icon "button" at bounding box center [1178, 20] width 20 height 20
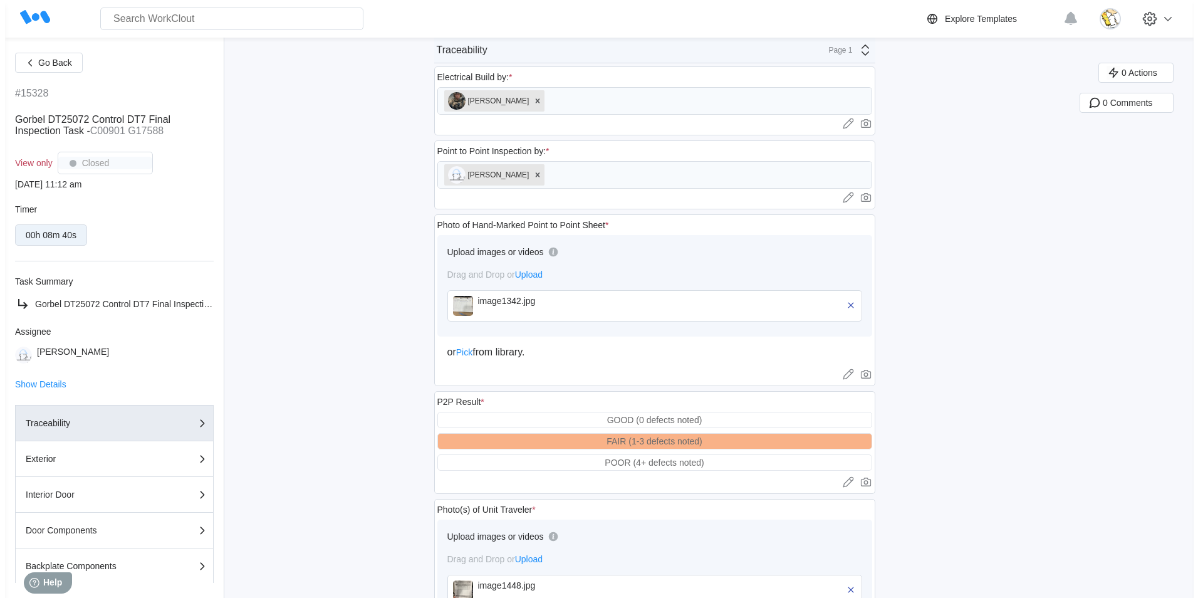
scroll to position [752, 0]
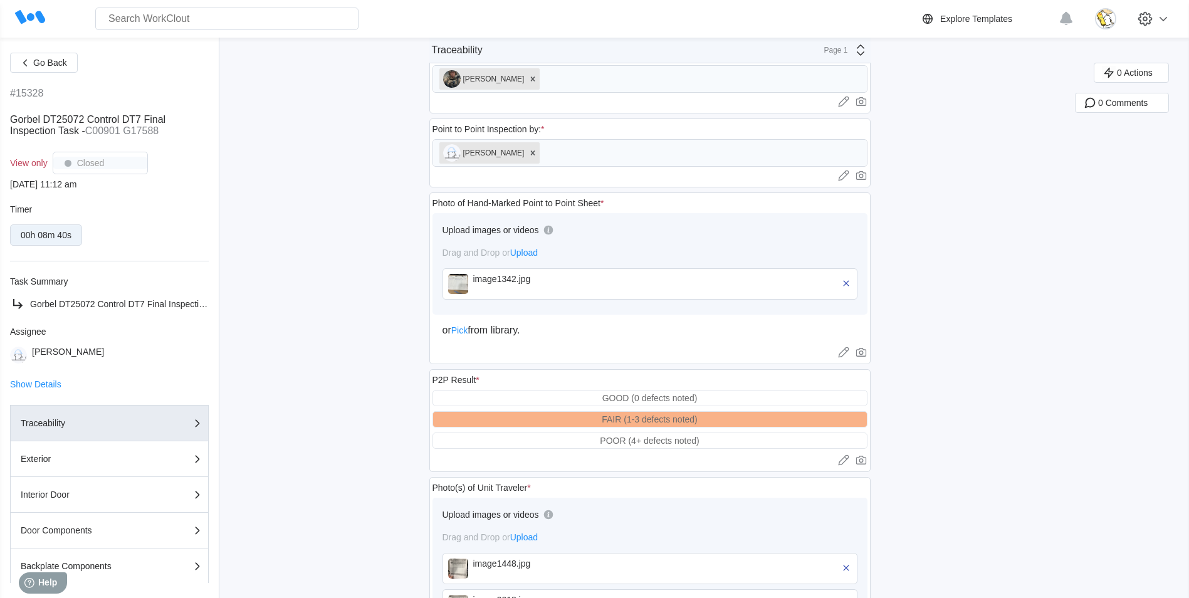
click at [532, 285] on div "image1342.jpg" at bounding box center [545, 284] width 144 height 20
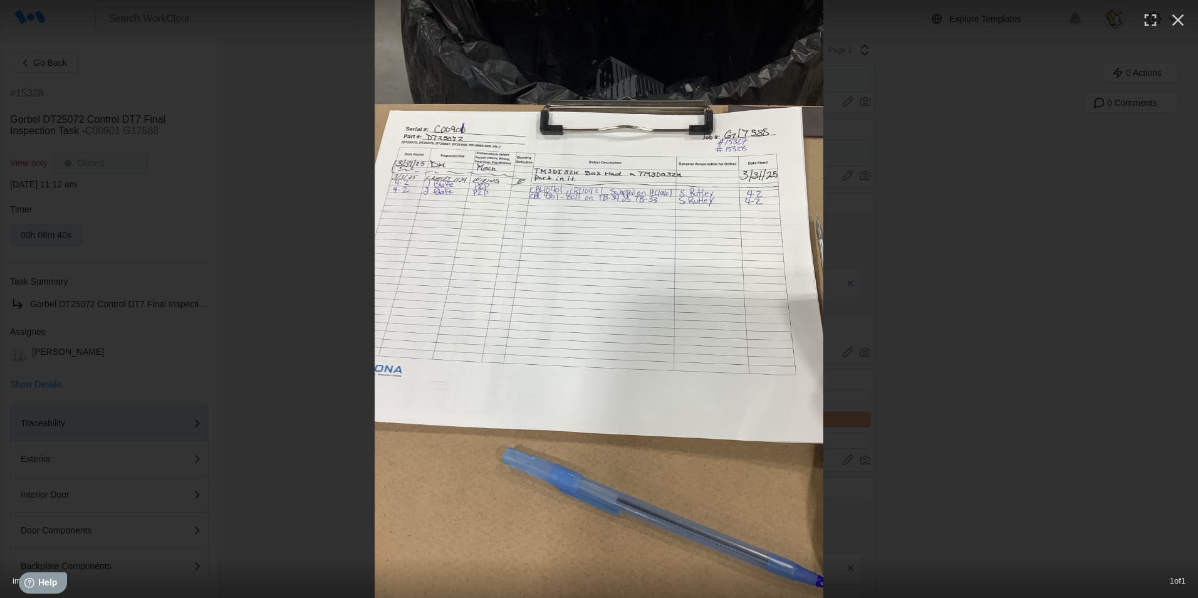
click at [661, 199] on img at bounding box center [599, 299] width 449 height 598
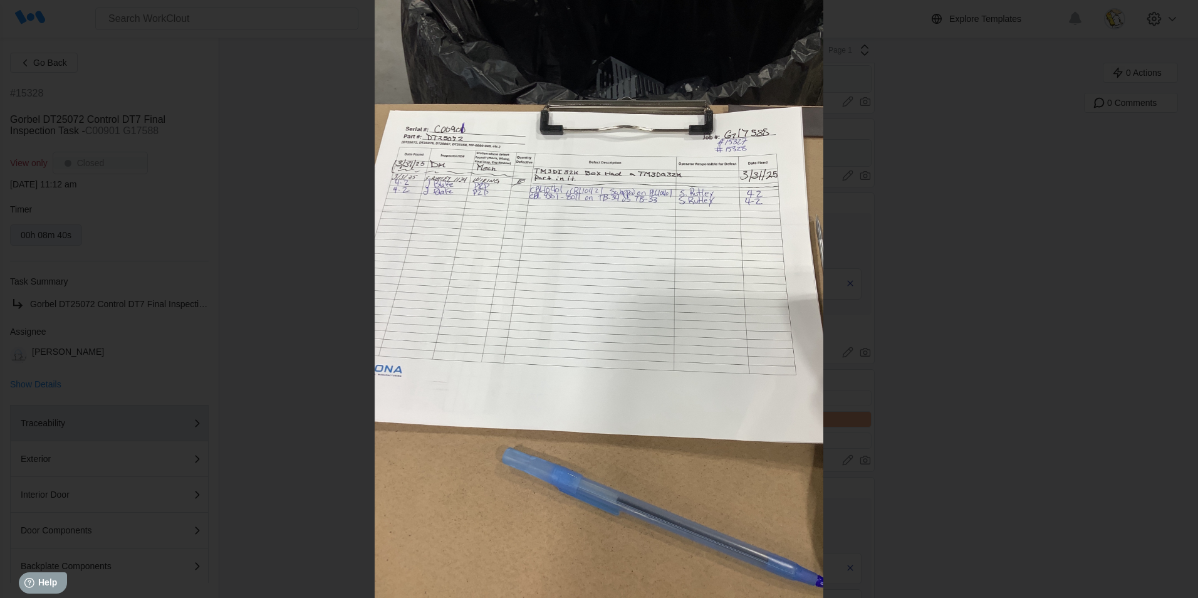
drag, startPoint x: 626, startPoint y: 189, endPoint x: 370, endPoint y: 93, distance: 272.5
click at [325, 115] on div at bounding box center [599, 299] width 1198 height 598
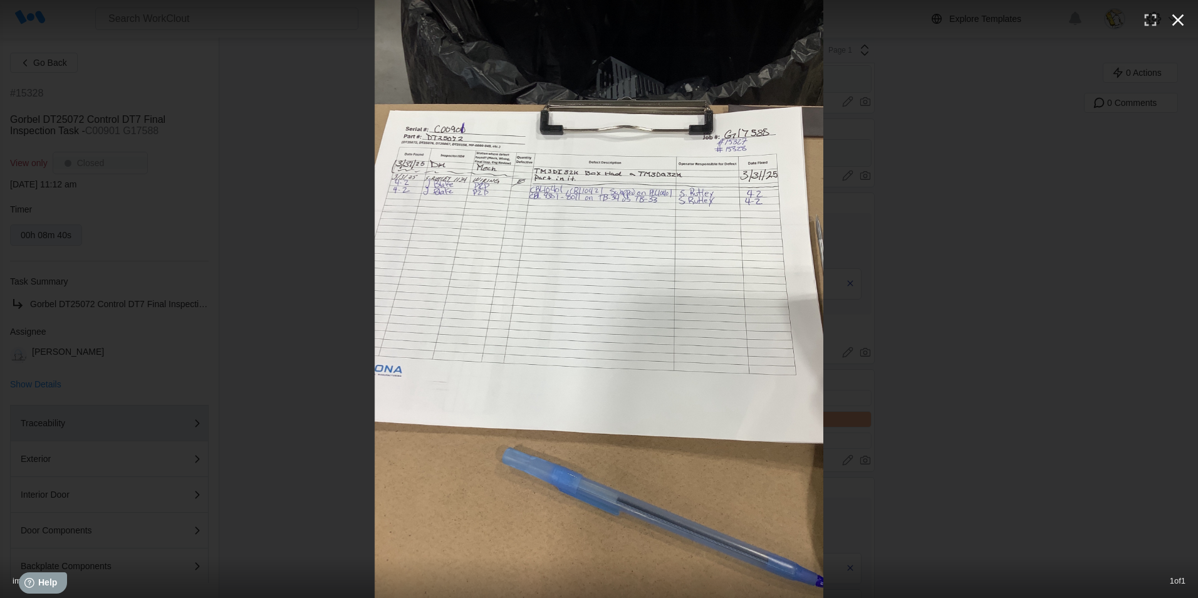
click at [1180, 23] on icon "button" at bounding box center [1178, 20] width 20 height 20
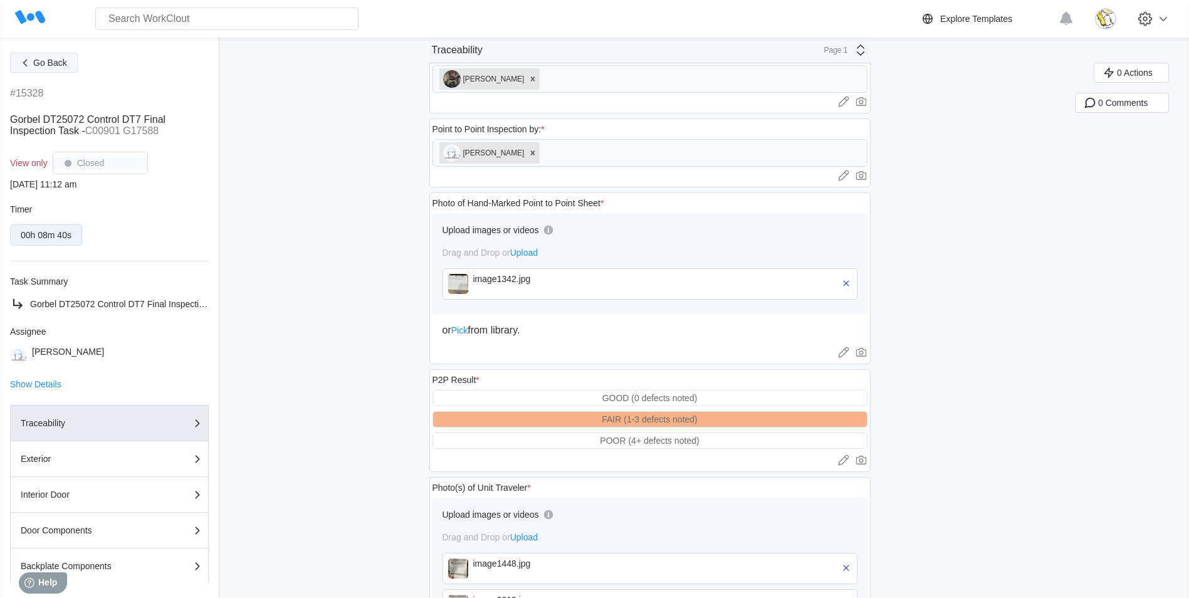
click at [43, 65] on span "Go Back" at bounding box center [50, 62] width 34 height 9
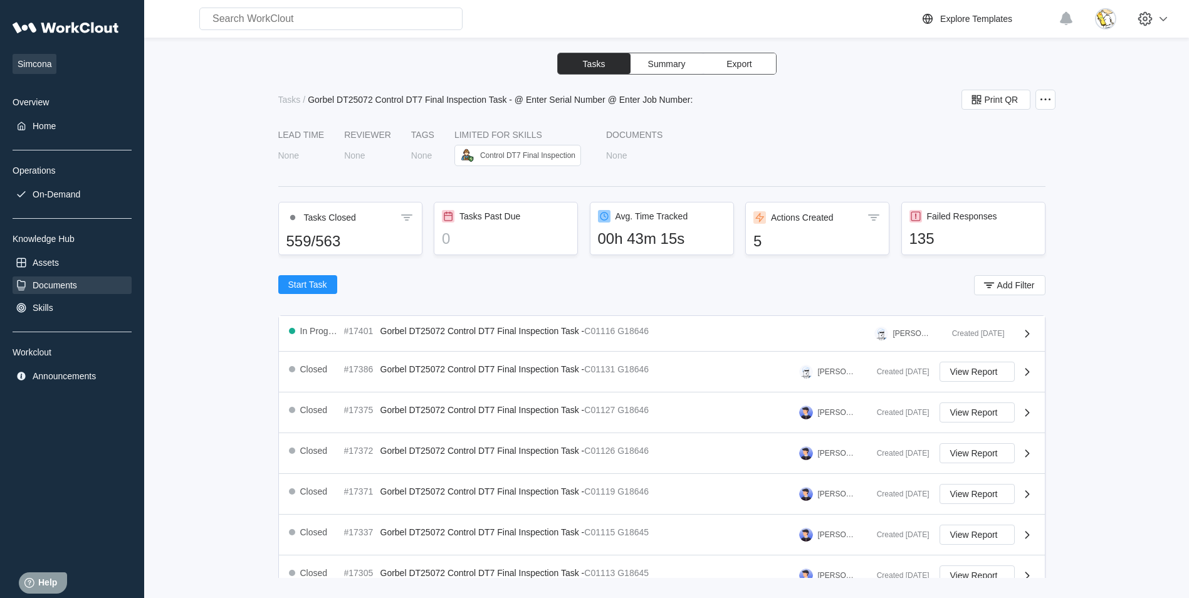
click at [79, 281] on div "Documents" at bounding box center [72, 285] width 119 height 18
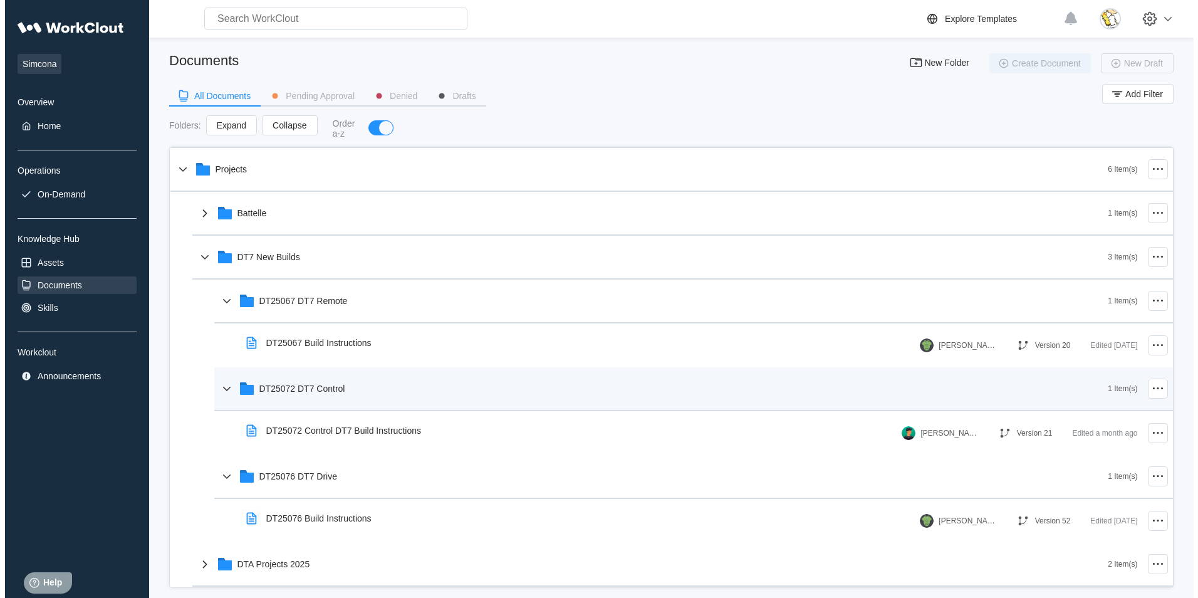
scroll to position [125, 0]
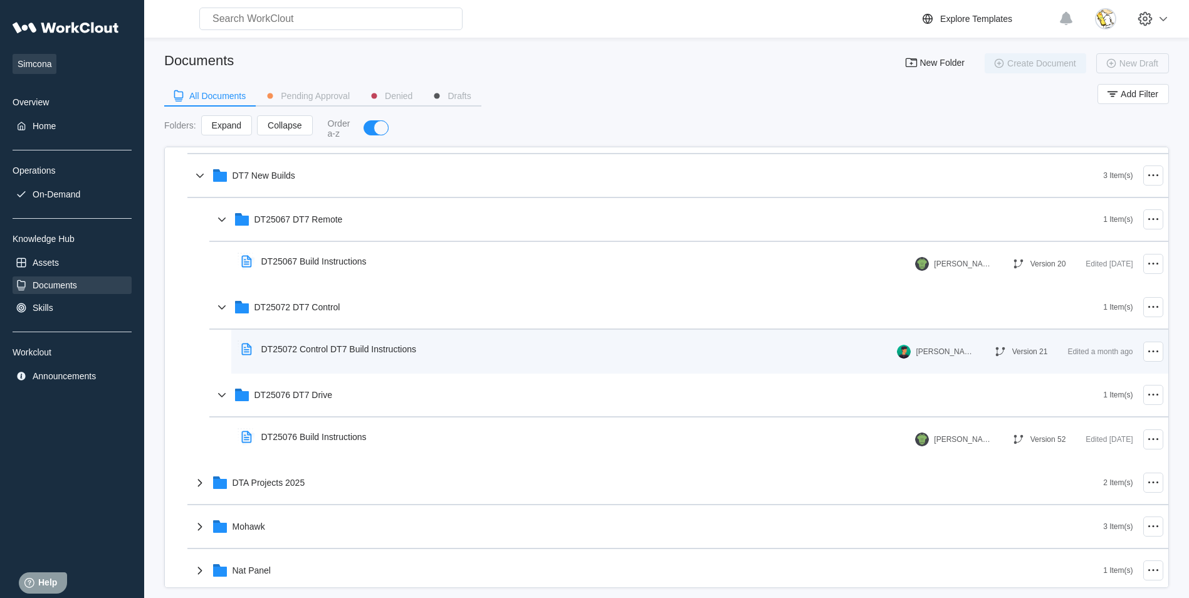
click at [355, 355] on div "DT25072 Control DT7 Build Instructions" at bounding box center [331, 349] width 190 height 29
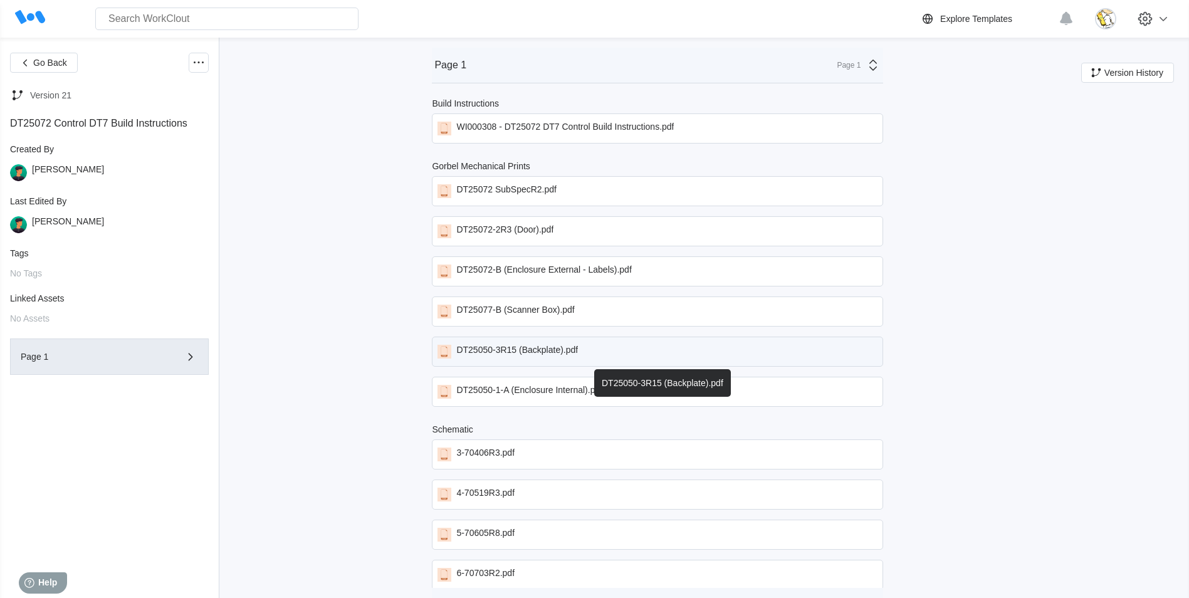
click at [584, 340] on div "DT25050-3R15 (Backplate).pdf" at bounding box center [657, 352] width 451 height 30
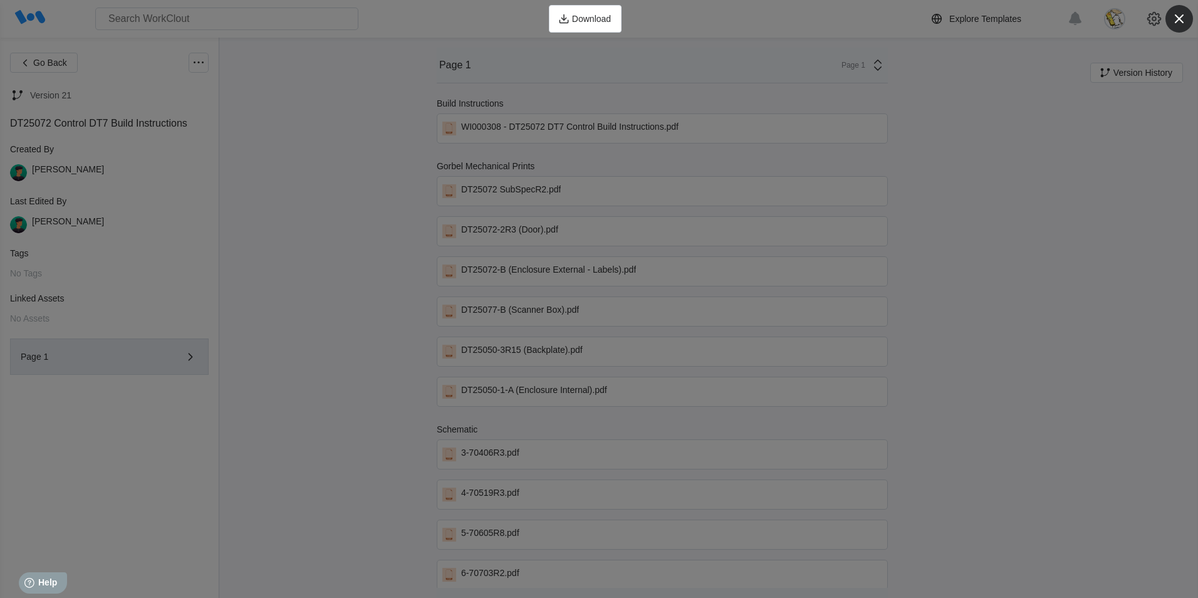
click at [1177, 18] on icon "button" at bounding box center [1180, 19] width 18 height 18
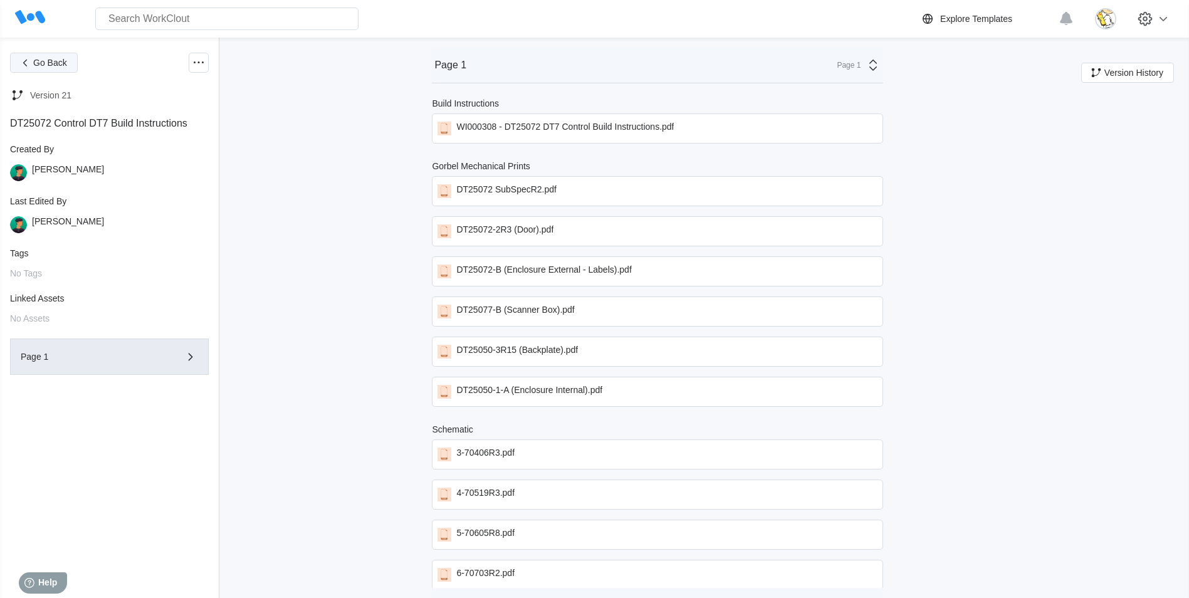
click at [55, 68] on button "Go Back" at bounding box center [44, 63] width 68 height 20
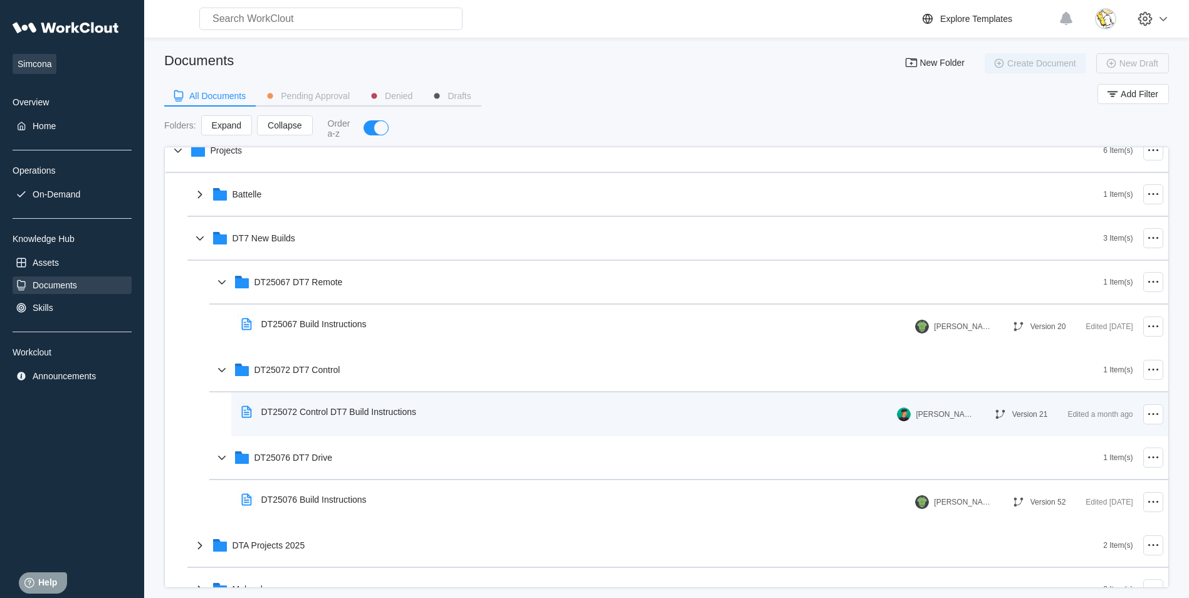
scroll to position [125, 0]
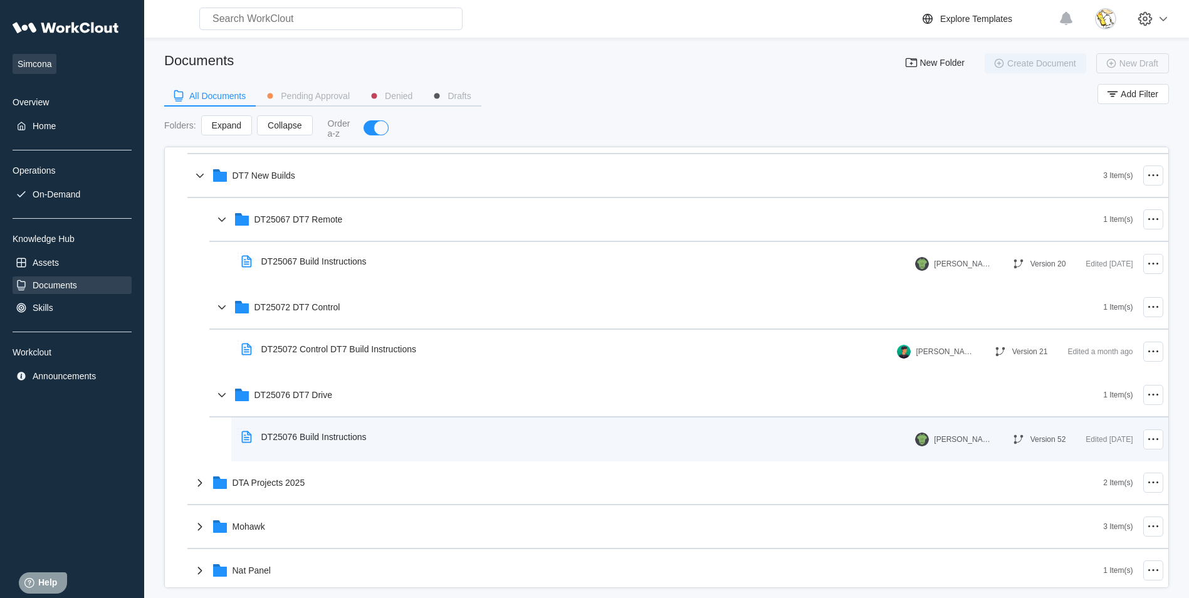
click at [340, 442] on div "DT25076 Build Instructions" at bounding box center [306, 436] width 140 height 29
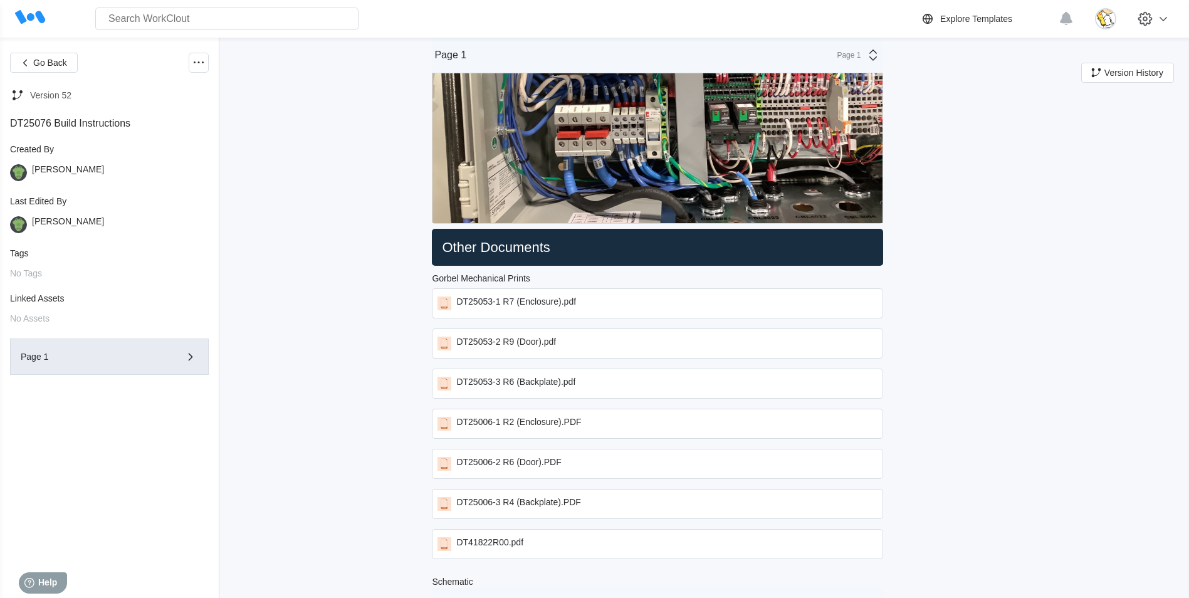
scroll to position [3259, 0]
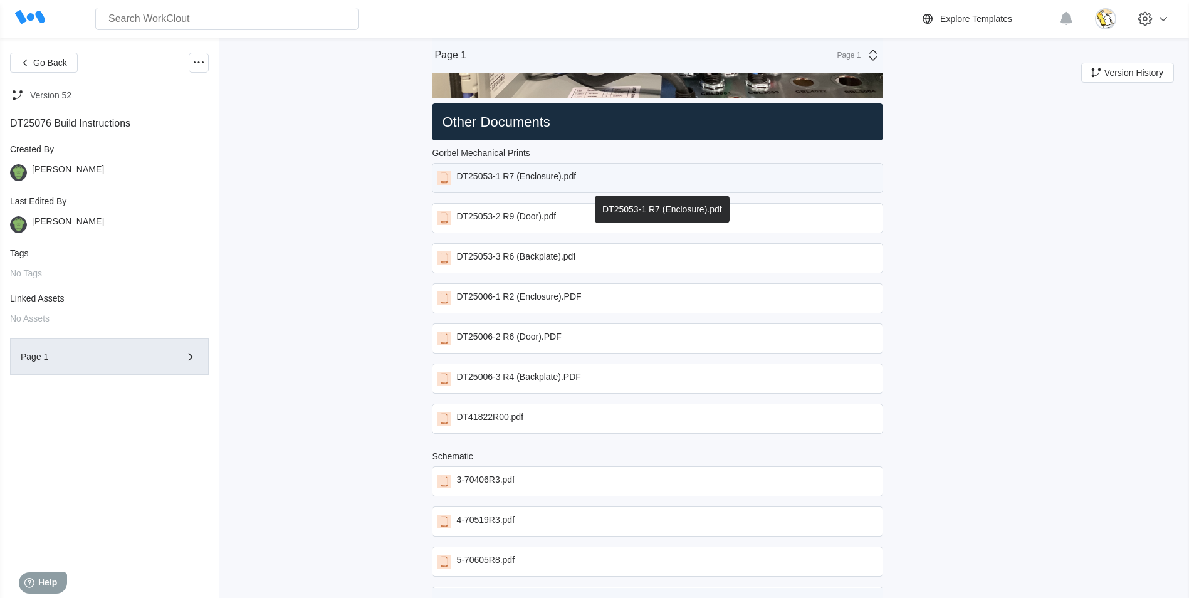
click at [555, 177] on div "DT25053-1 R7 (Enclosure).pdf" at bounding box center [516, 178] width 120 height 14
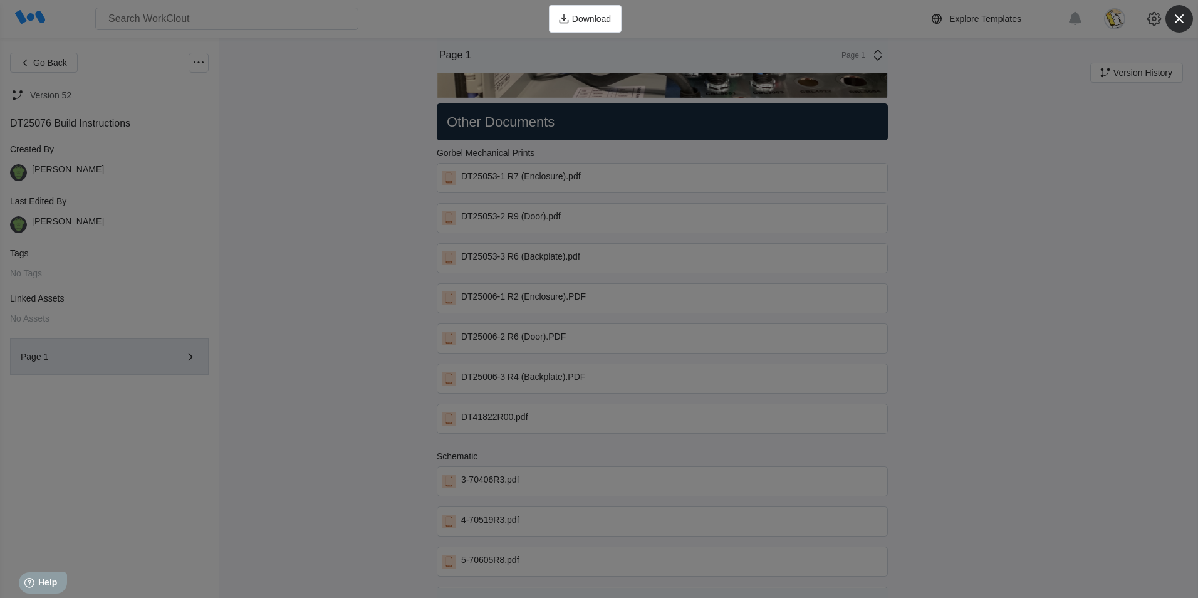
click at [1176, 16] on icon "button" at bounding box center [1180, 19] width 18 height 18
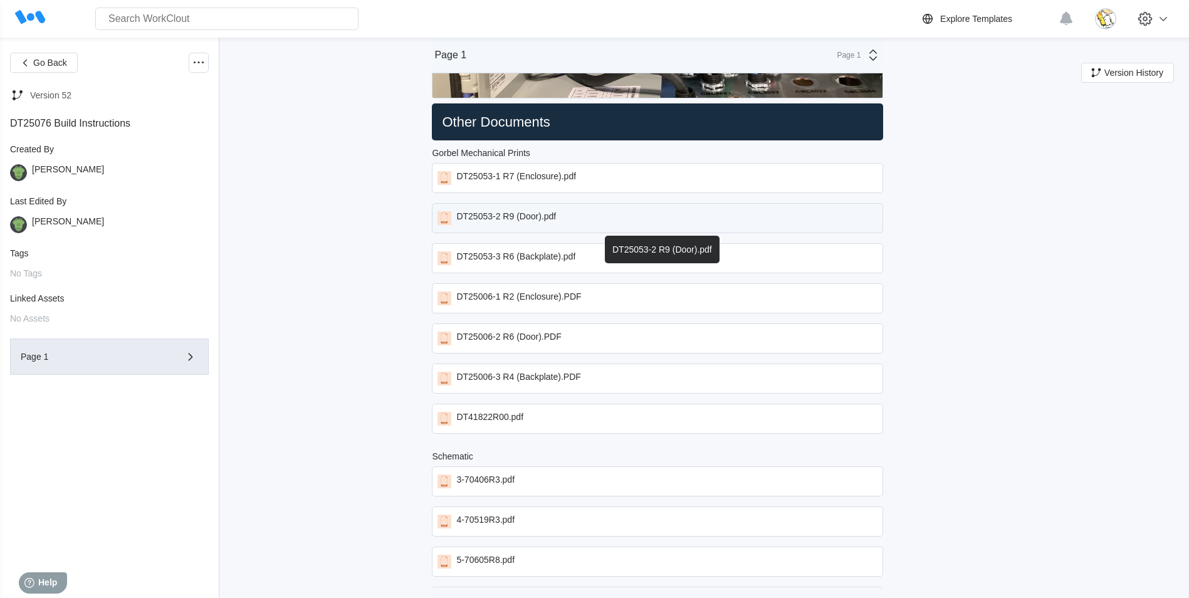
click at [547, 211] on div "DT25053-2 R9 (Door).pdf" at bounding box center [506, 218] width 100 height 14
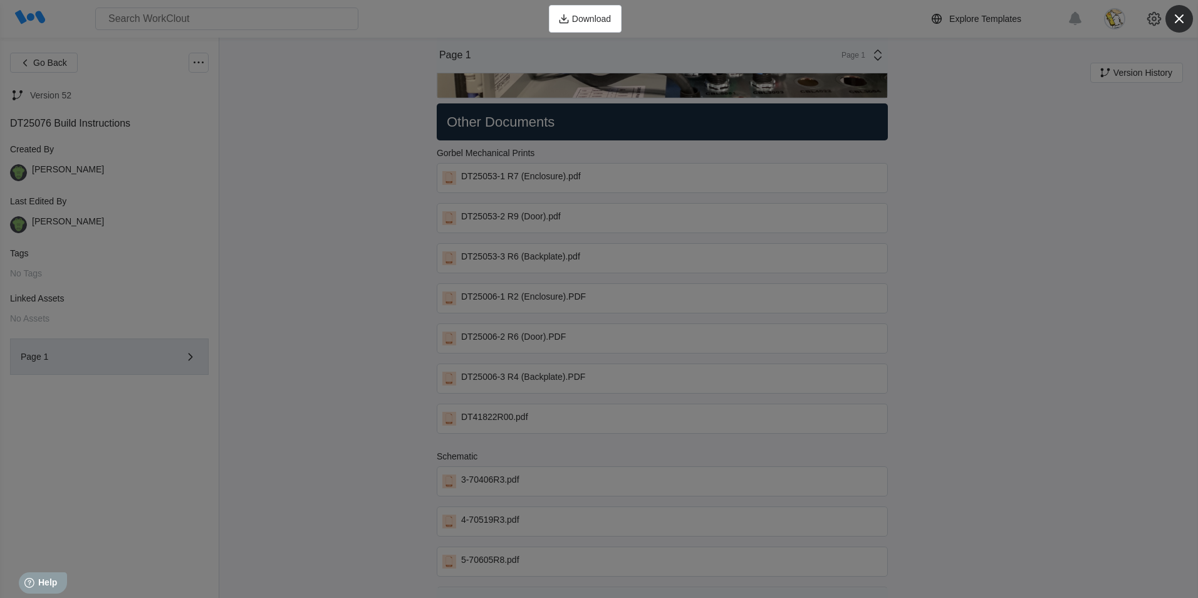
click at [1180, 14] on icon "button" at bounding box center [1180, 19] width 18 height 18
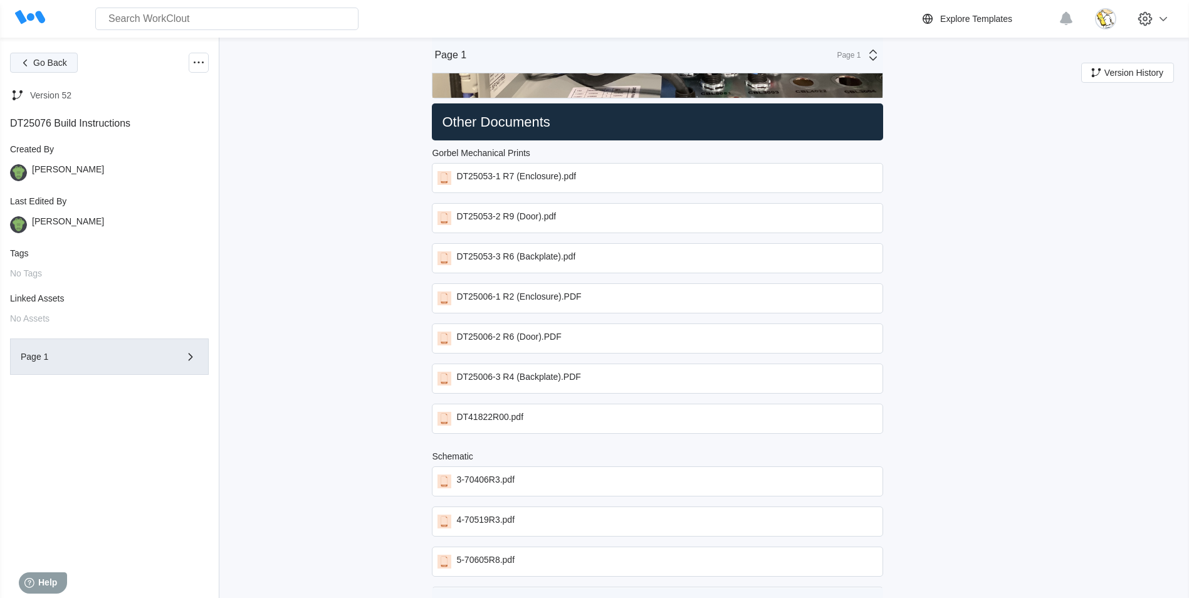
click at [61, 66] on span "Go Back" at bounding box center [50, 62] width 34 height 9
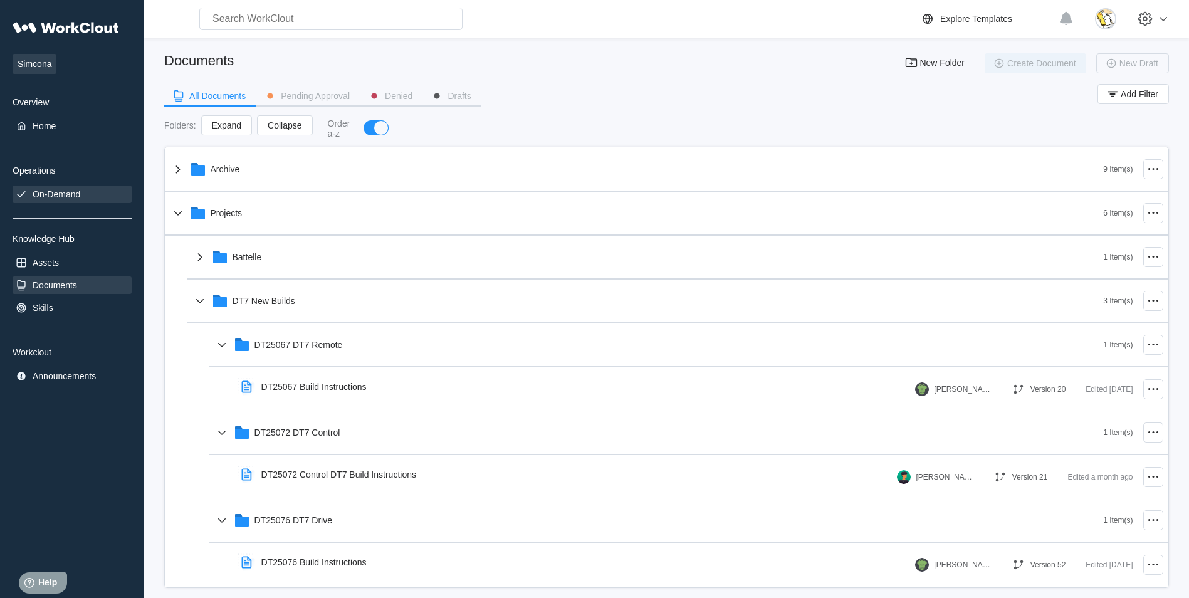
click at [53, 186] on div "On-Demand" at bounding box center [72, 195] width 119 height 18
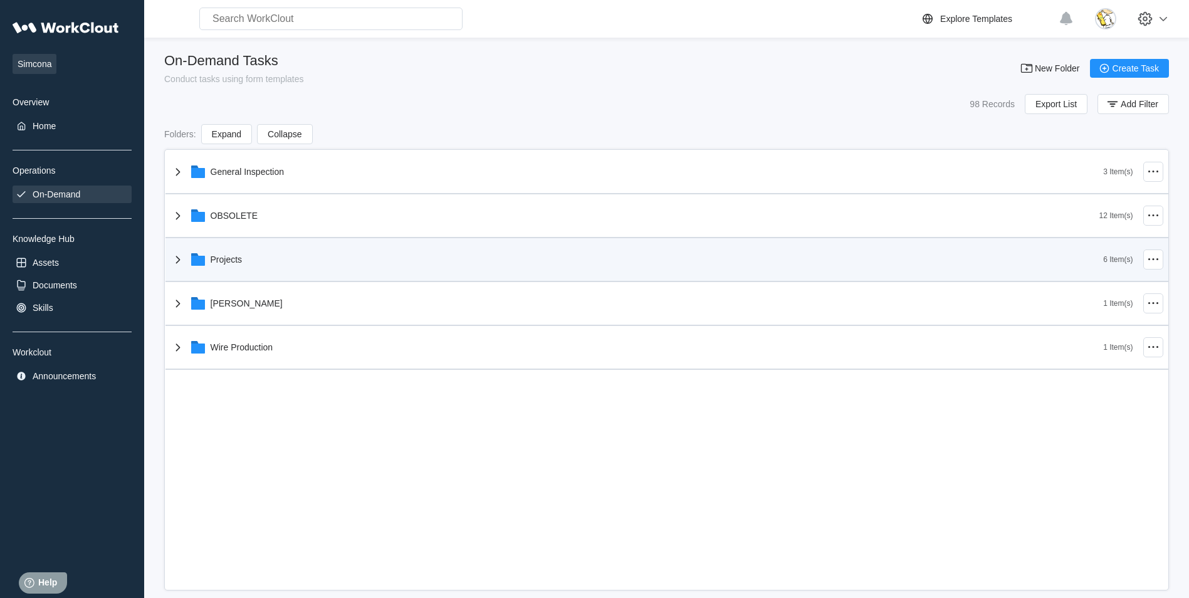
click at [244, 254] on div "Projects" at bounding box center [636, 259] width 933 height 33
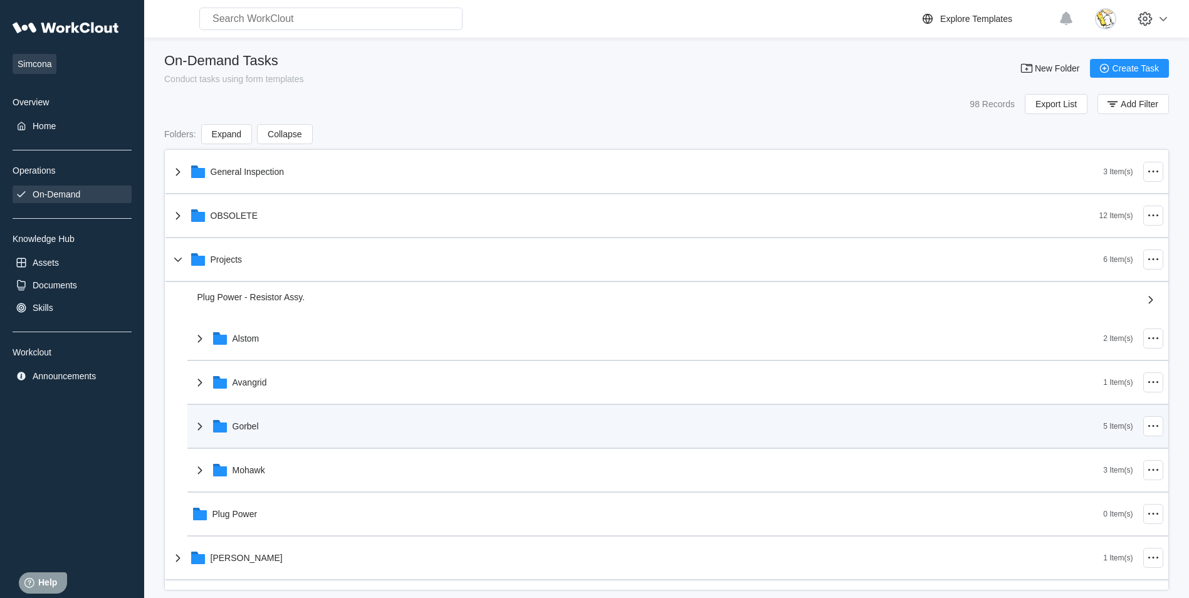
click at [260, 420] on div "Gorbel" at bounding box center [647, 426] width 911 height 33
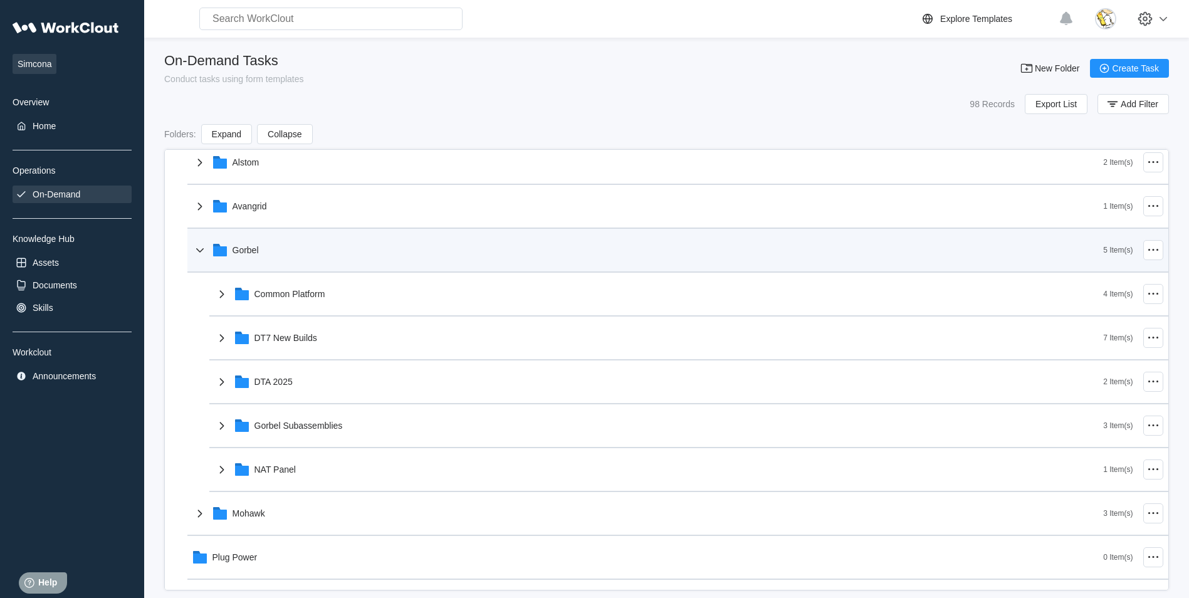
scroll to position [188, 0]
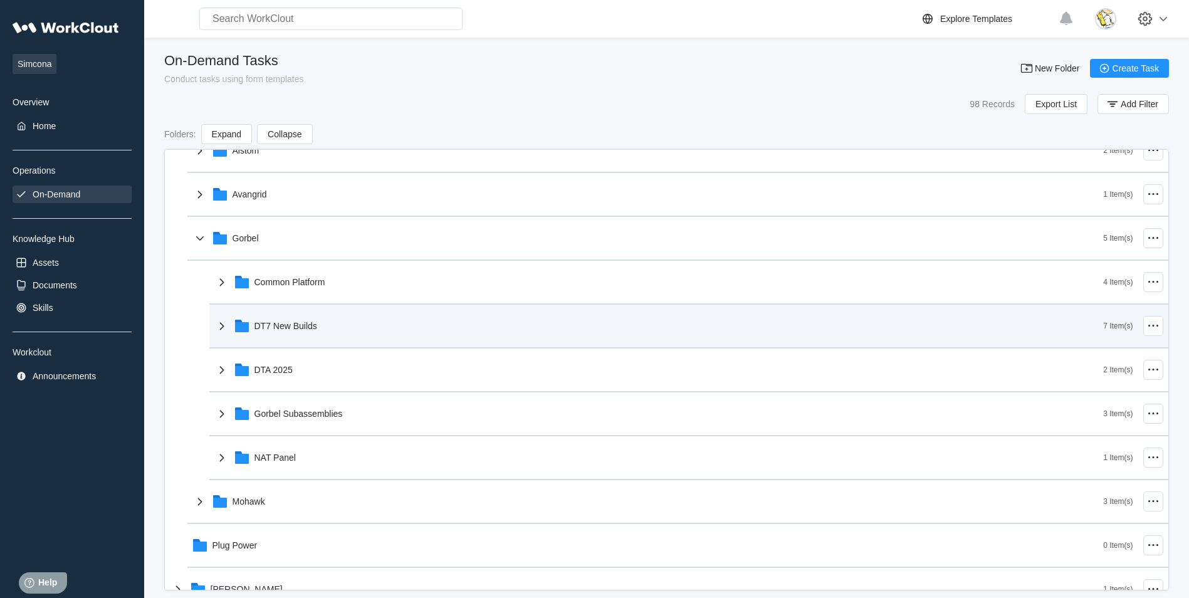
click at [311, 324] on div "DT7 New Builds" at bounding box center [285, 326] width 63 height 10
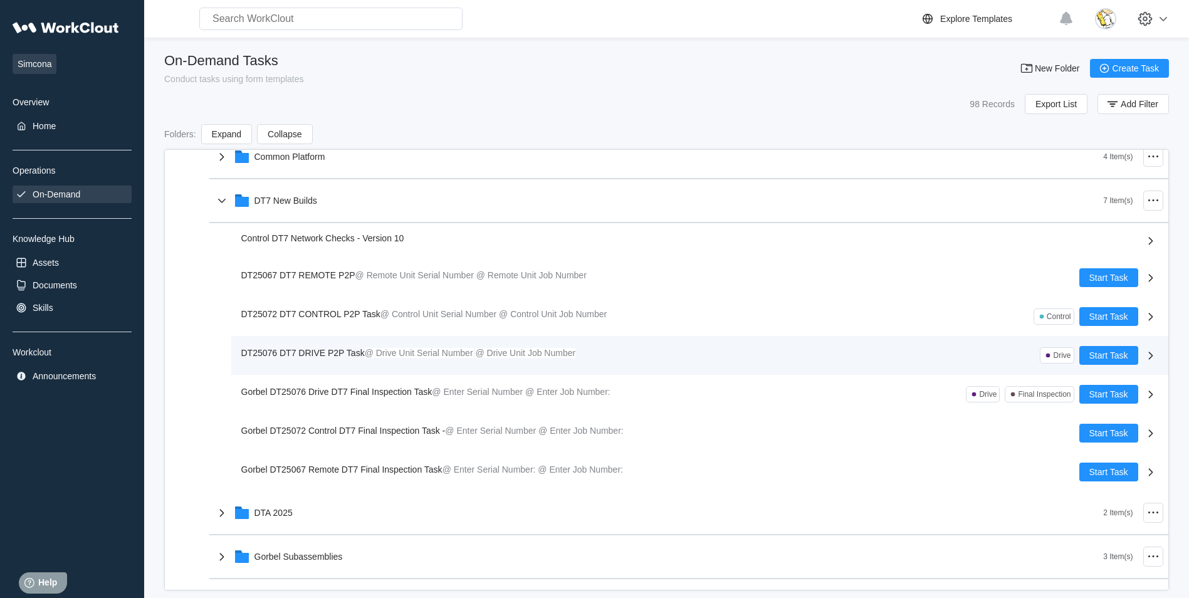
scroll to position [376, 0]
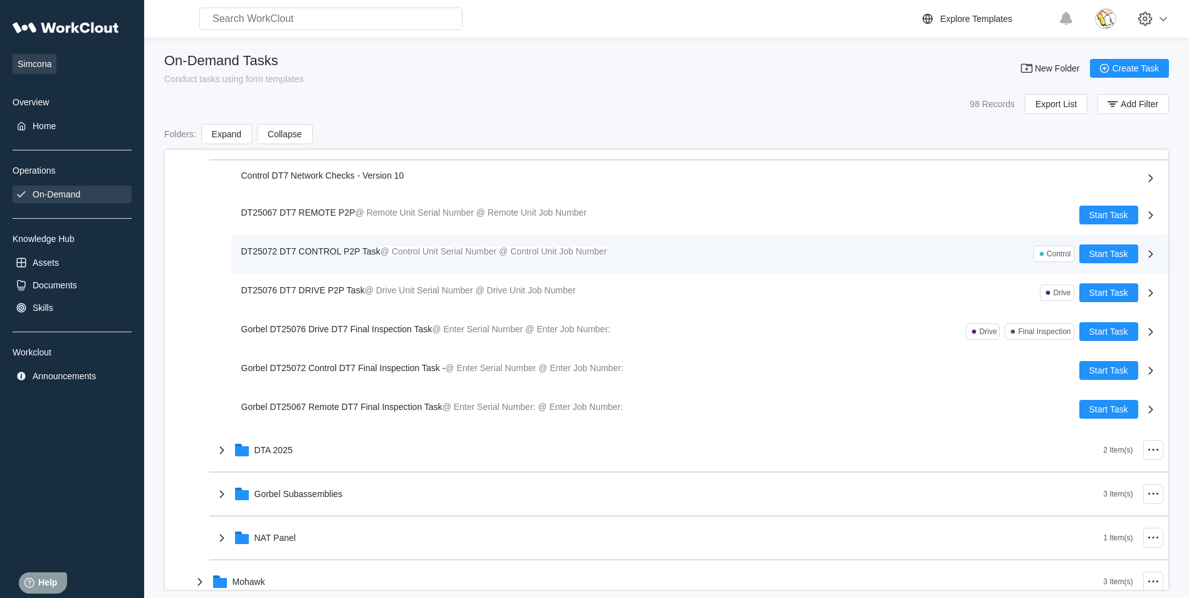
click at [345, 251] on span "DT25072 DT7 CONTROL P2P Task" at bounding box center [310, 251] width 139 height 10
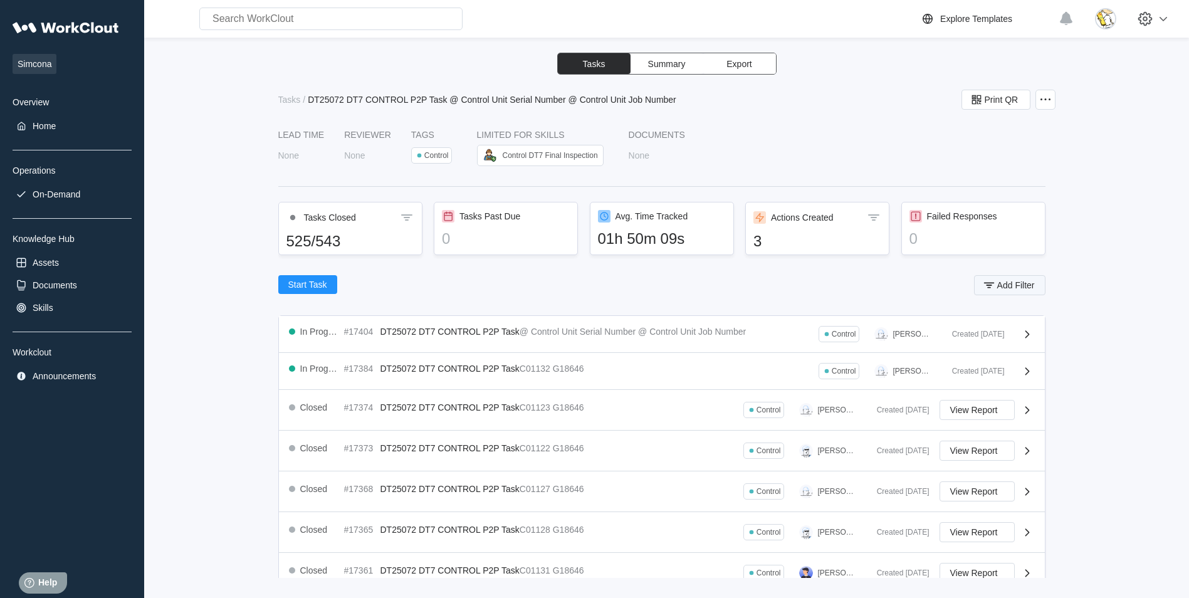
click at [1009, 286] on span "Add Filter" at bounding box center [1016, 285] width 38 height 9
click at [708, 337] on div "Status" at bounding box center [664, 335] width 117 height 18
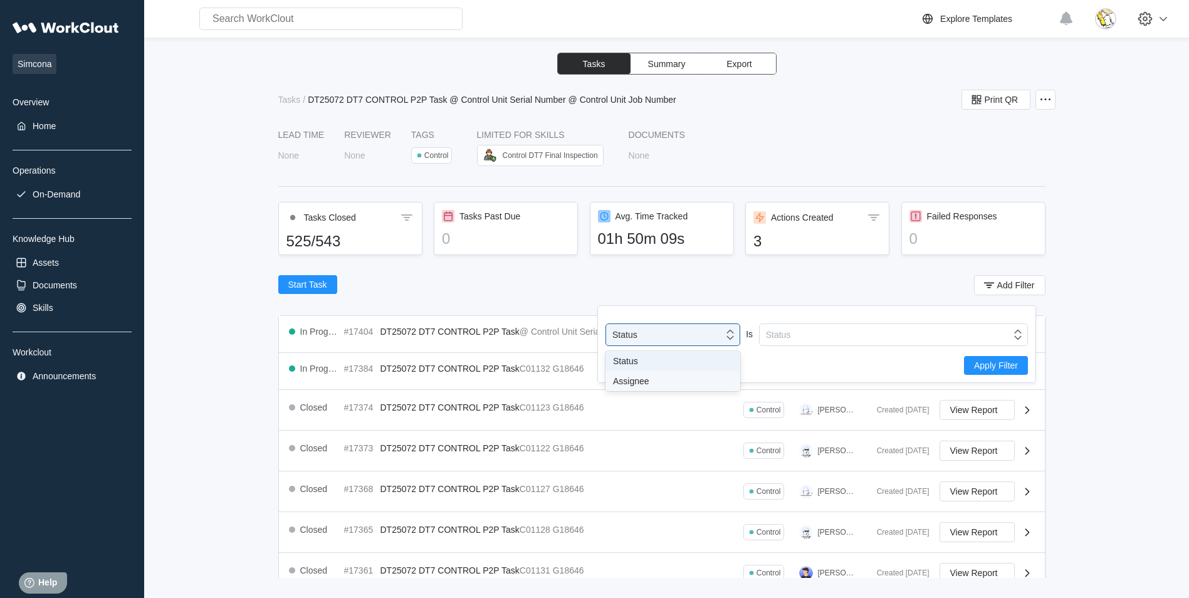
click at [646, 386] on div "Assignee" at bounding box center [672, 381] width 135 height 20
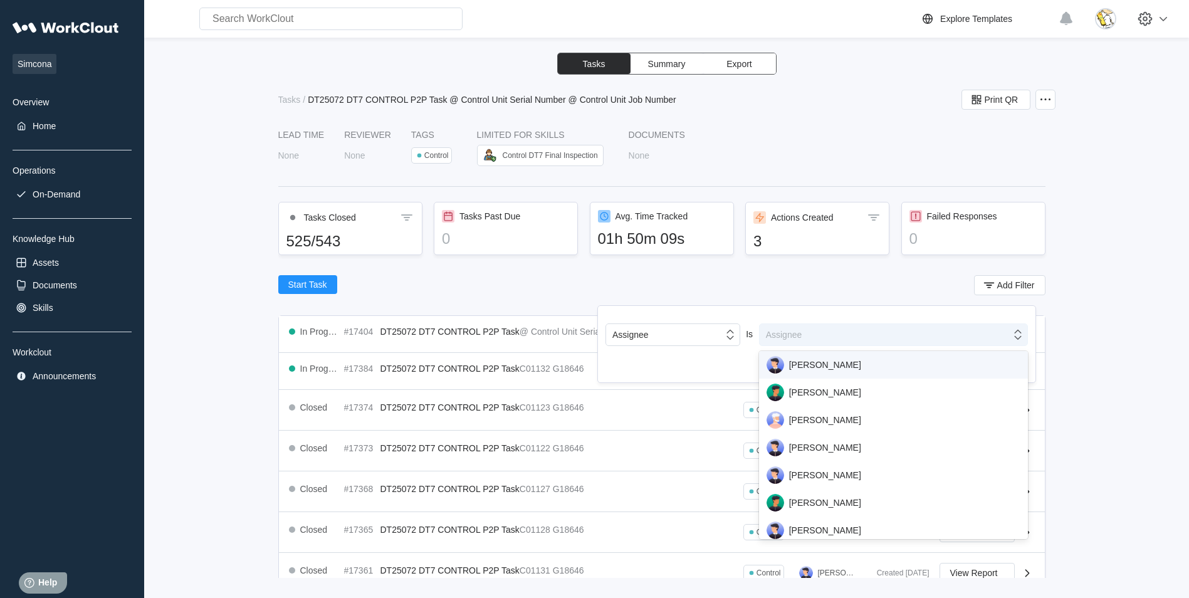
click at [831, 329] on div "Assignee" at bounding box center [885, 335] width 251 height 18
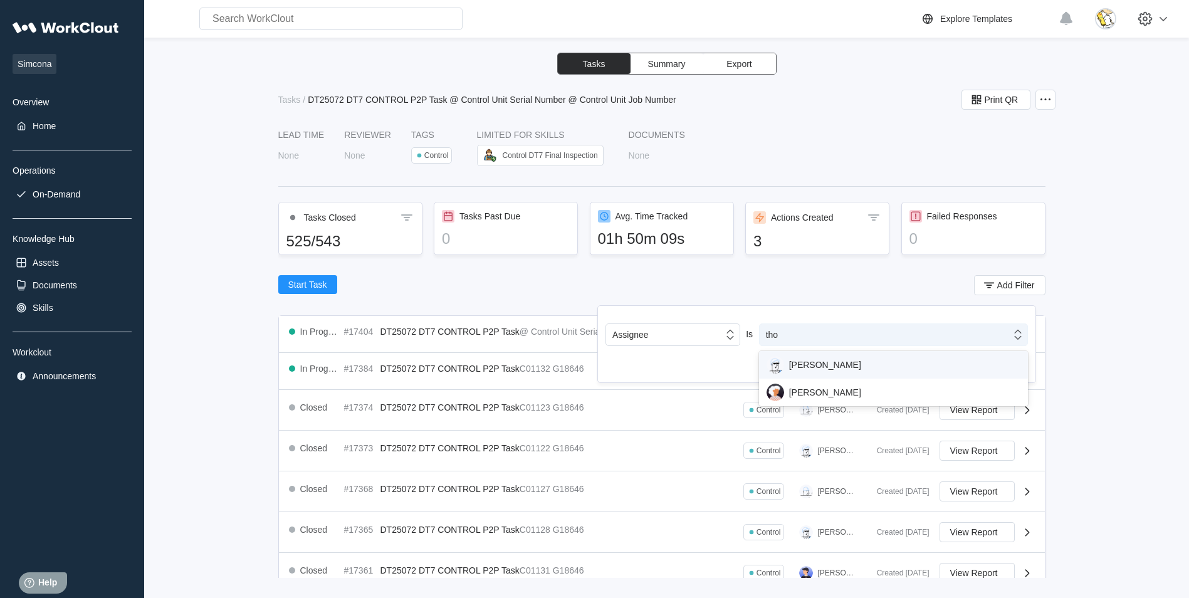
type input "thom"
click at [899, 364] on div "[PERSON_NAME]" at bounding box center [894, 365] width 254 height 18
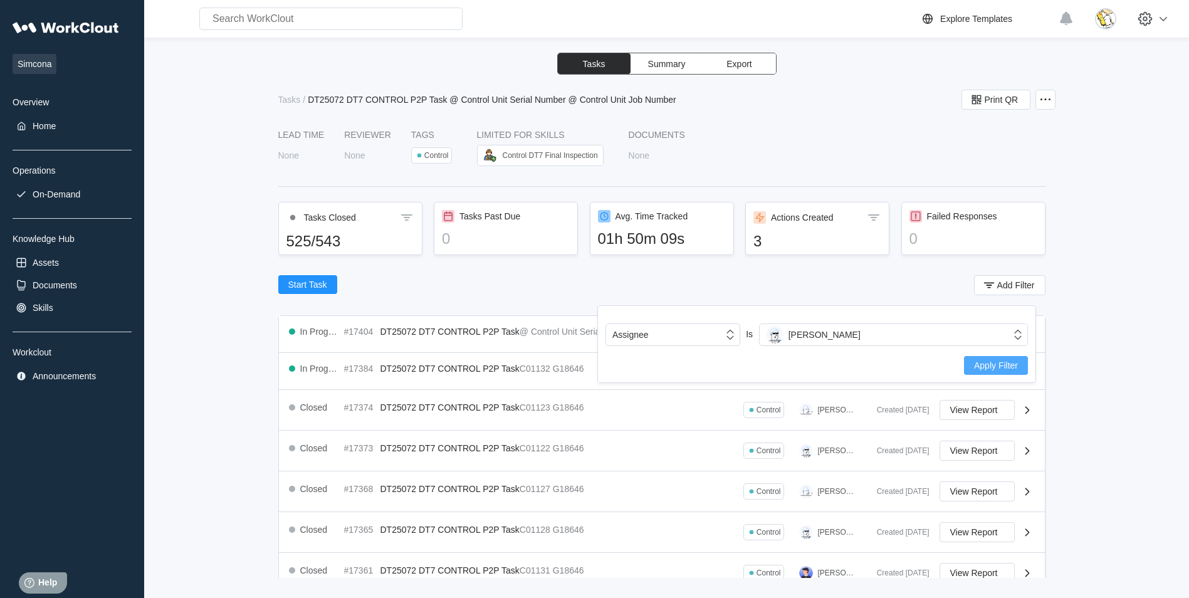
click at [976, 367] on span "Apply Filter" at bounding box center [996, 365] width 44 height 9
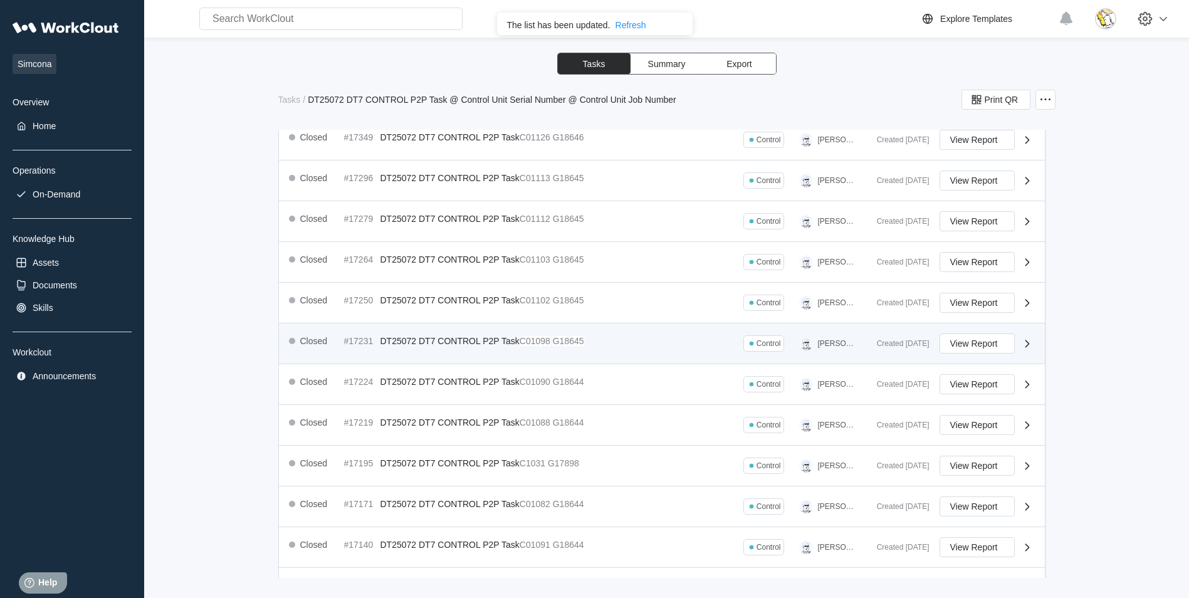
scroll to position [411, 0]
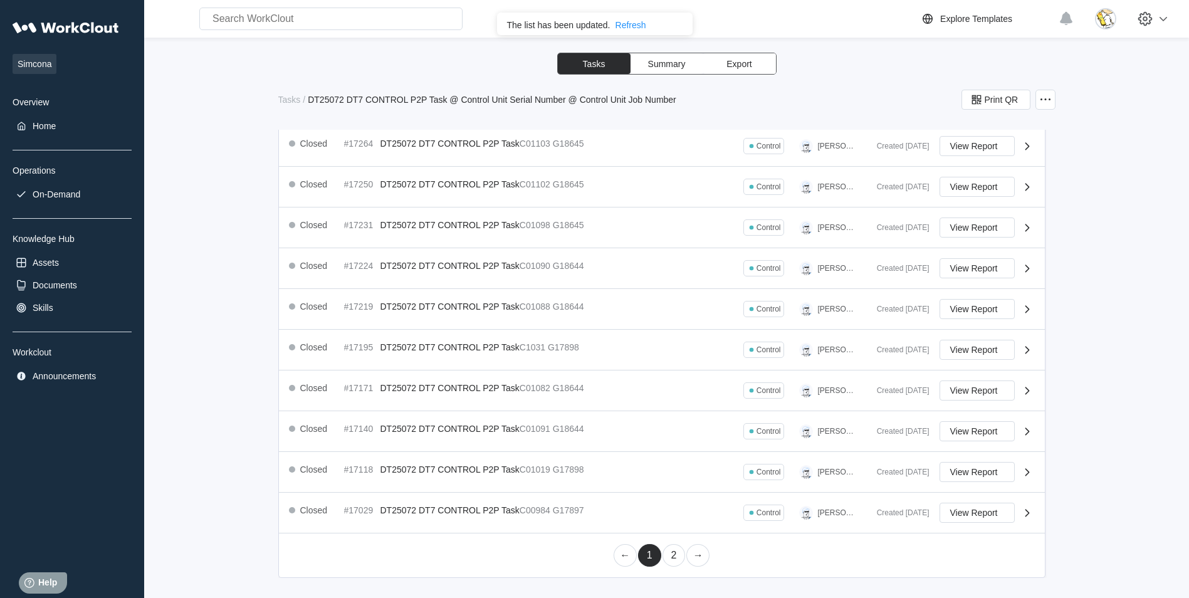
click at [667, 549] on link "2" at bounding box center [674, 555] width 23 height 23
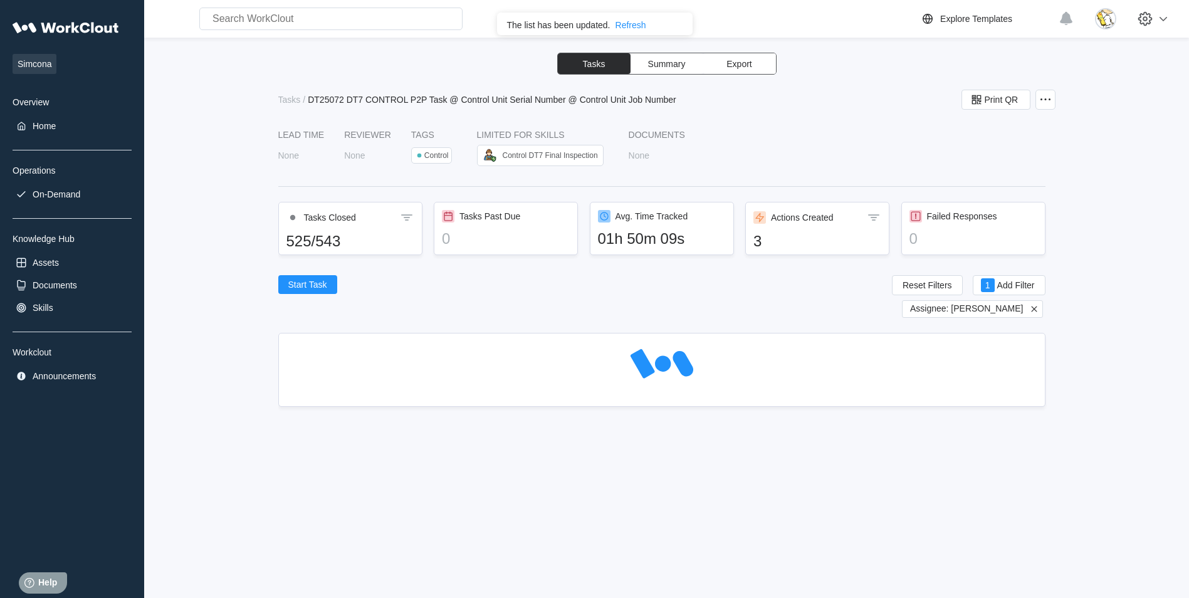
scroll to position [0, 0]
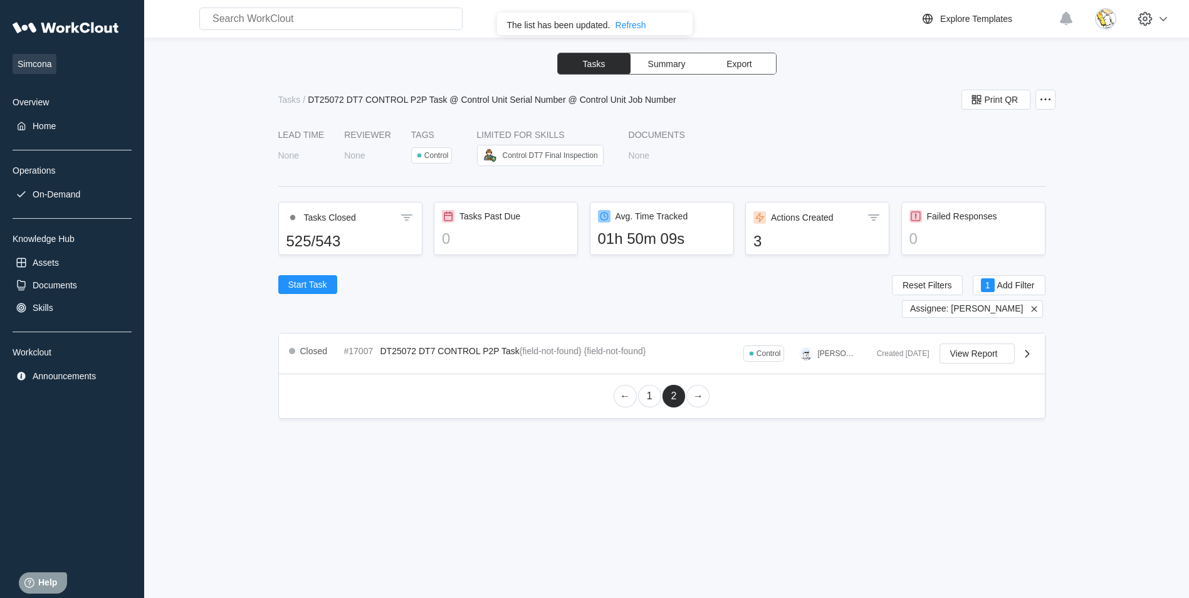
click at [646, 397] on link "1" at bounding box center [649, 396] width 23 height 23
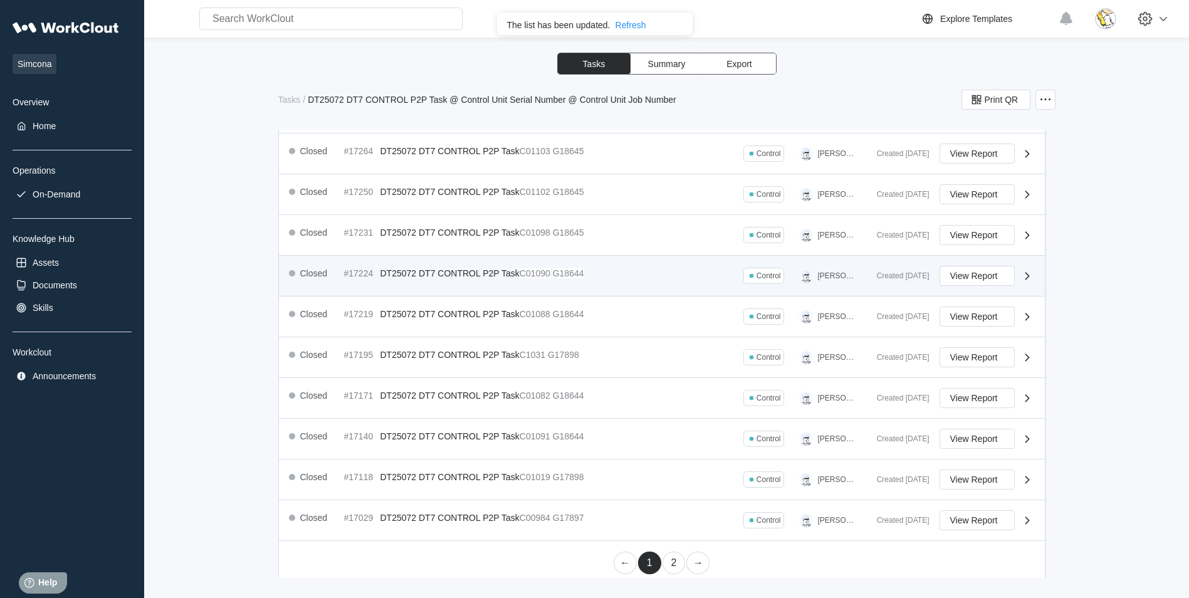
scroll to position [411, 0]
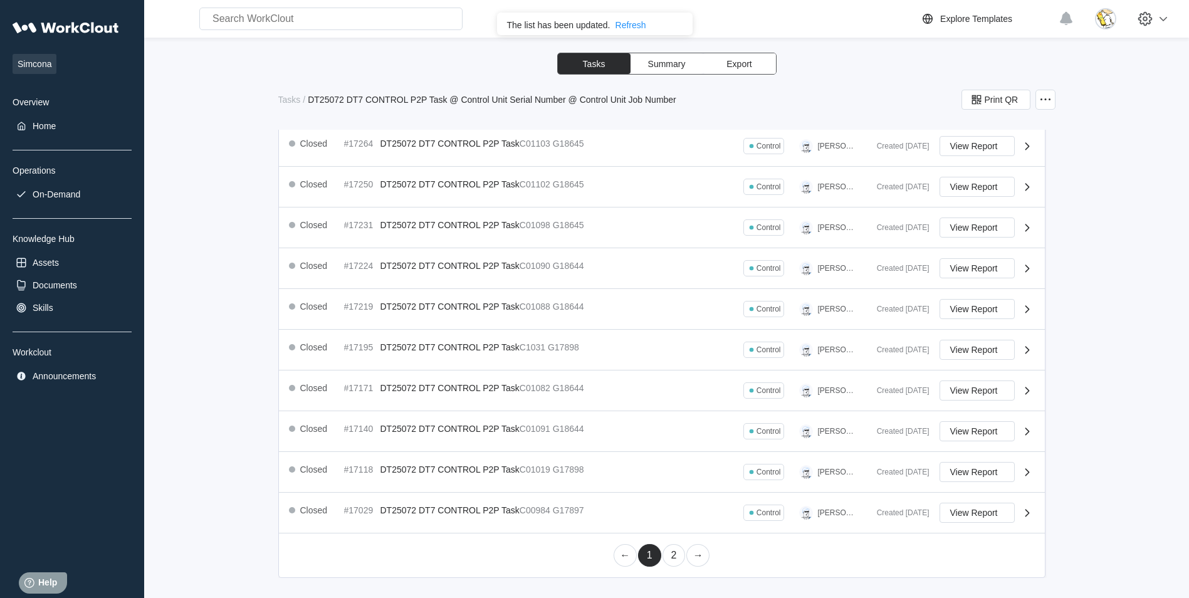
click at [669, 556] on link "2" at bounding box center [674, 555] width 23 height 23
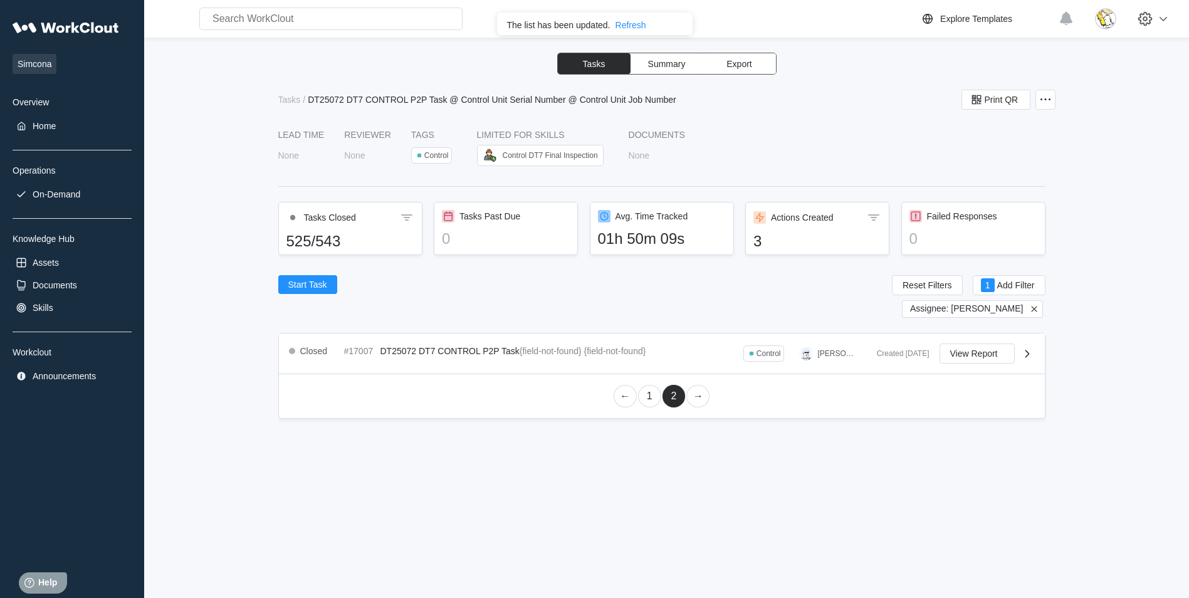
click at [642, 395] on link "1" at bounding box center [649, 396] width 23 height 23
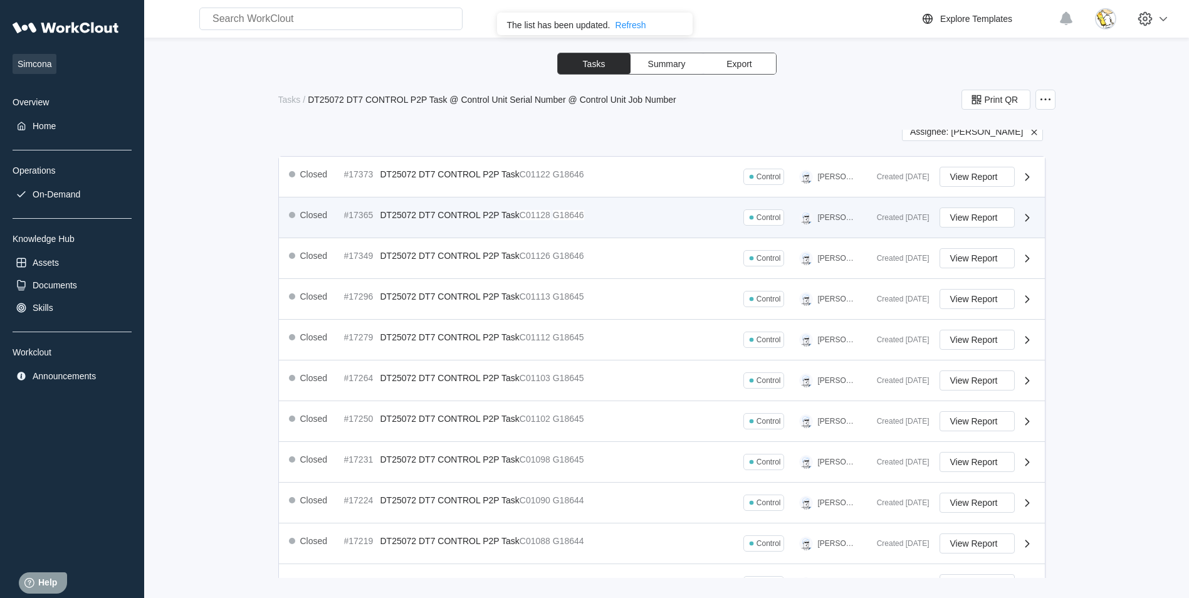
scroll to position [188, 0]
